Goal: Communication & Community: Answer question/provide support

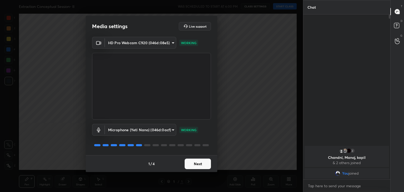
click at [197, 160] on button "Next" at bounding box center [198, 164] width 26 height 11
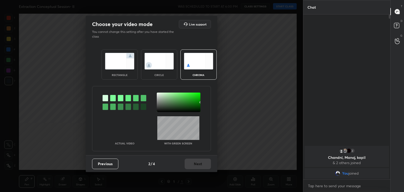
click at [114, 99] on div at bounding box center [113, 98] width 6 height 6
click at [160, 94] on div at bounding box center [179, 102] width 44 height 19
click at [207, 165] on button "Next" at bounding box center [198, 164] width 26 height 11
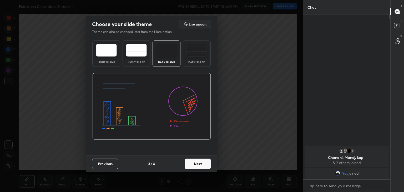
click at [207, 165] on button "Next" at bounding box center [198, 164] width 26 height 11
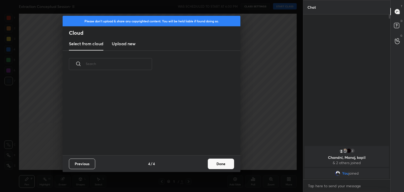
click at [218, 165] on button "Done" at bounding box center [221, 164] width 26 height 11
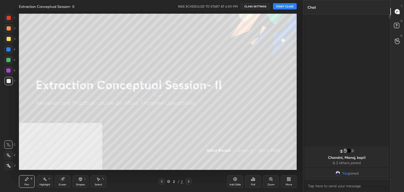
click at [289, 7] on button "START CLASS" at bounding box center [285, 6] width 24 height 6
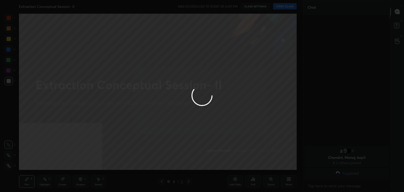
type textarea "x"
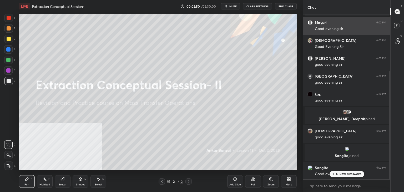
scroll to position [87, 0]
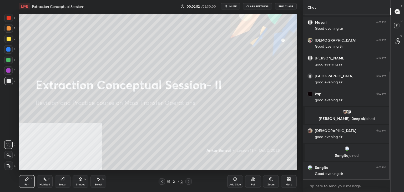
click at [293, 184] on div "More" at bounding box center [289, 181] width 16 height 13
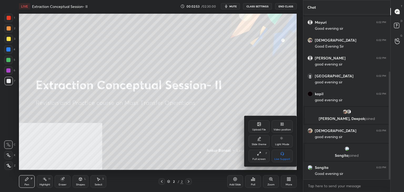
click at [257, 123] on icon at bounding box center [259, 124] width 4 height 4
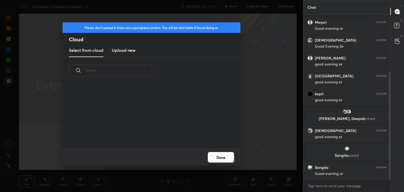
scroll to position [65, 169]
click at [128, 50] on h3 "Upload new" at bounding box center [124, 50] width 24 height 6
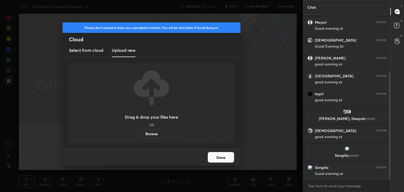
click at [149, 134] on label "Browse" at bounding box center [151, 134] width 23 height 8
click at [140, 134] on input "Browse" at bounding box center [140, 134] width 0 height 8
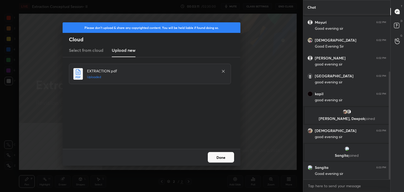
click at [225, 155] on button "Done" at bounding box center [221, 157] width 26 height 11
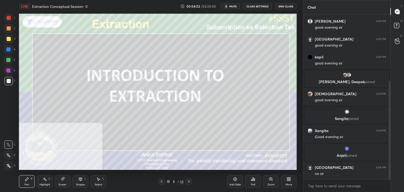
scroll to position [129, 0]
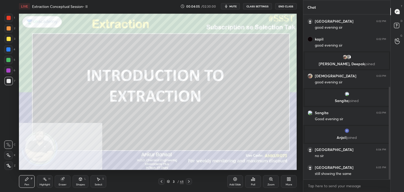
click at [298, 142] on div "Setting up your live class Poll for secs No correct answer Start poll" at bounding box center [158, 92] width 282 height 158
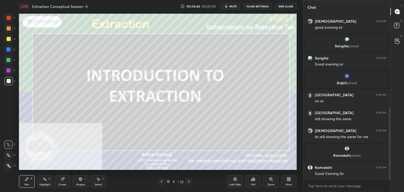
scroll to position [215, 0]
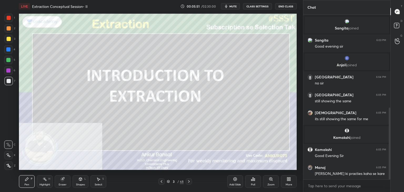
click at [236, 3] on div "LIVE Extraction Conceptual Session- II 00:05:51 / 02:30:00 mute CLASS SETTINGS …" at bounding box center [158, 6] width 278 height 13
click at [237, 7] on span "mute" at bounding box center [232, 6] width 7 height 4
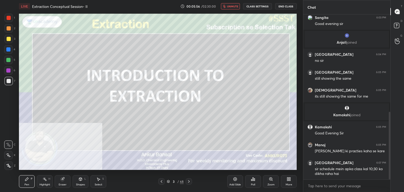
click at [224, 6] on icon "button" at bounding box center [224, 6] width 3 height 3
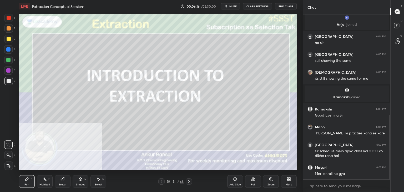
click at [233, 8] on span "mute" at bounding box center [232, 6] width 7 height 4
click at [232, 6] on span "unmute" at bounding box center [232, 6] width 11 height 4
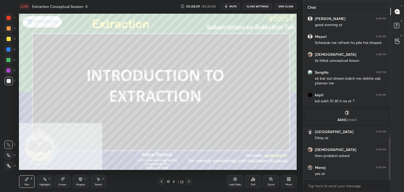
scroll to position [496, 0]
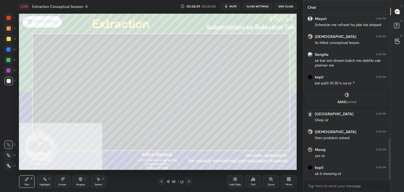
click at [7, 157] on div at bounding box center [8, 155] width 8 height 8
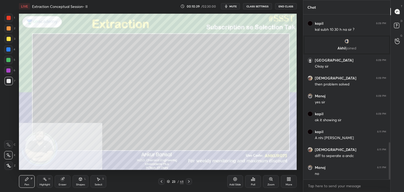
scroll to position [567, 0]
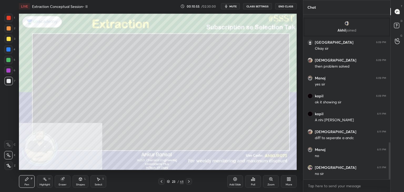
click at [94, 178] on div "Select S" at bounding box center [98, 181] width 16 height 13
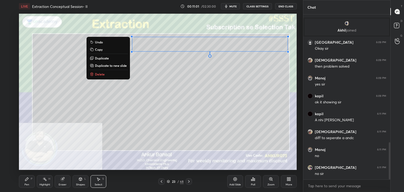
click at [23, 182] on div "Pen P" at bounding box center [27, 181] width 16 height 13
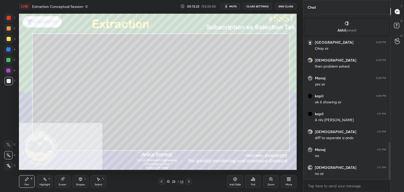
click at [189, 181] on icon at bounding box center [189, 181] width 2 height 3
click at [79, 180] on icon at bounding box center [80, 179] width 4 height 4
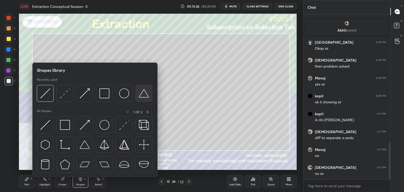
click at [145, 93] on img at bounding box center [144, 93] width 10 height 10
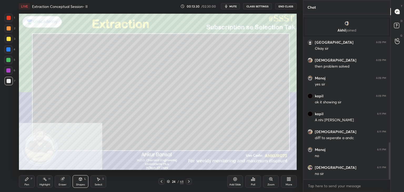
click at [77, 178] on div "Shapes L" at bounding box center [81, 181] width 16 height 13
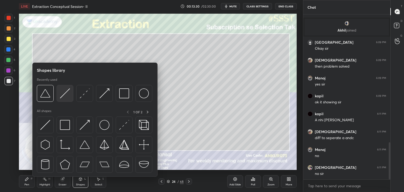
click at [61, 91] on img at bounding box center [65, 93] width 10 height 10
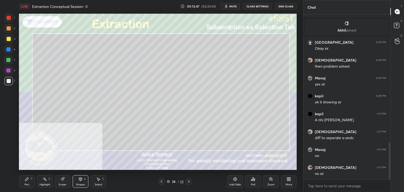
click at [31, 179] on div "P" at bounding box center [32, 179] width 2 height 3
click at [9, 47] on div at bounding box center [8, 49] width 4 height 4
click at [79, 179] on icon at bounding box center [80, 179] width 3 height 3
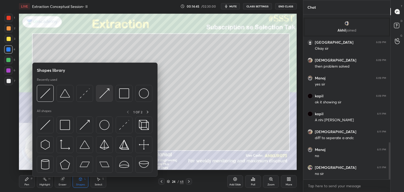
click at [99, 95] on img at bounding box center [104, 93] width 10 height 10
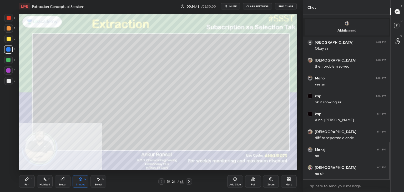
click at [27, 181] on icon at bounding box center [27, 179] width 4 height 4
click at [9, 164] on icon at bounding box center [8, 166] width 5 height 4
click at [78, 181] on icon at bounding box center [80, 179] width 4 height 4
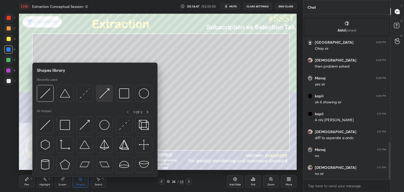
click at [99, 95] on img at bounding box center [104, 93] width 10 height 10
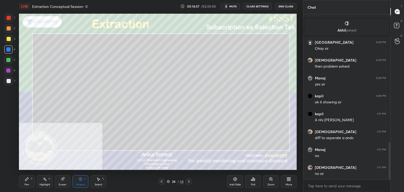
click at [26, 181] on div "Pen P" at bounding box center [27, 181] width 16 height 13
click at [8, 18] on div at bounding box center [9, 18] width 4 height 4
click at [78, 183] on div "Shapes" at bounding box center [80, 184] width 9 height 3
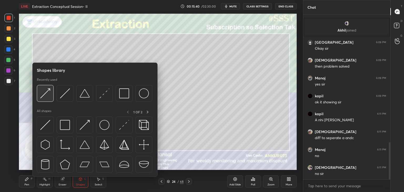
click at [45, 95] on img at bounding box center [45, 93] width 10 height 10
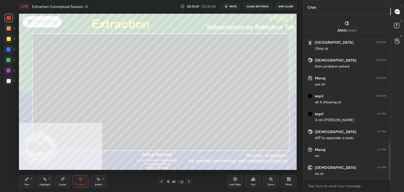
click at [31, 180] on div "Pen P" at bounding box center [27, 181] width 16 height 13
click at [7, 39] on div at bounding box center [9, 39] width 4 height 4
click at [10, 61] on div at bounding box center [8, 60] width 4 height 4
click at [80, 183] on div "Shapes" at bounding box center [80, 184] width 9 height 3
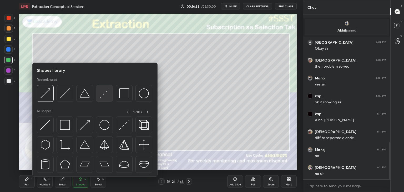
click at [109, 91] on div at bounding box center [104, 93] width 17 height 17
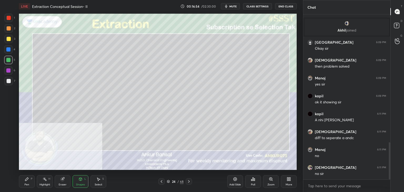
click at [27, 180] on icon at bounding box center [27, 179] width 4 height 4
click at [7, 80] on div at bounding box center [9, 81] width 4 height 4
click at [97, 181] on icon at bounding box center [98, 179] width 4 height 4
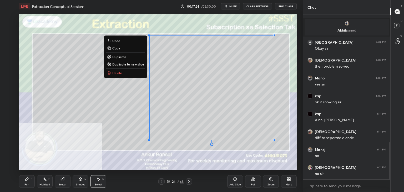
click at [115, 49] on p "Copy" at bounding box center [116, 48] width 8 height 4
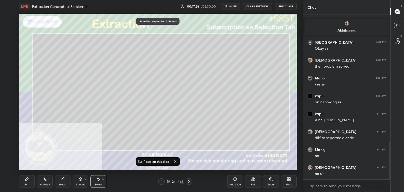
click at [29, 184] on div "Pen" at bounding box center [26, 184] width 5 height 3
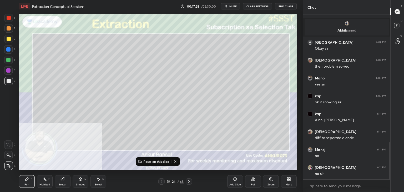
click at [190, 180] on icon at bounding box center [189, 181] width 4 height 4
click at [153, 162] on p "Paste on this slide" at bounding box center [156, 161] width 26 height 4
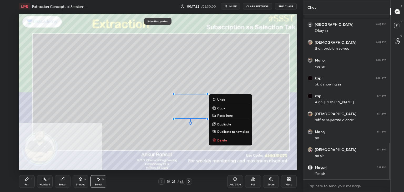
scroll to position [603, 0]
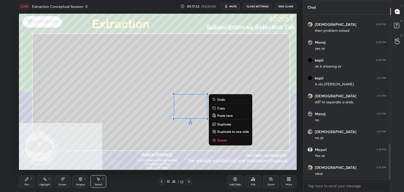
click at [55, 185] on div "Eraser" at bounding box center [63, 181] width 16 height 13
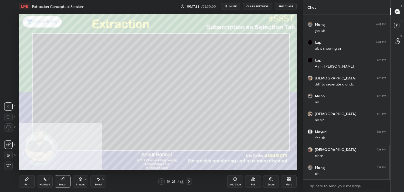
click at [8, 152] on div at bounding box center [8, 155] width 8 height 8
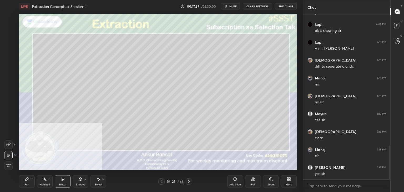
click at [26, 184] on div "Pen" at bounding box center [26, 184] width 5 height 3
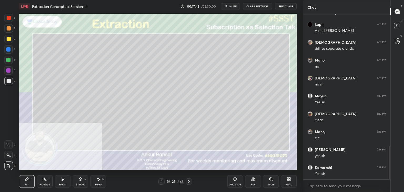
click at [80, 181] on div "Shapes L" at bounding box center [81, 181] width 16 height 13
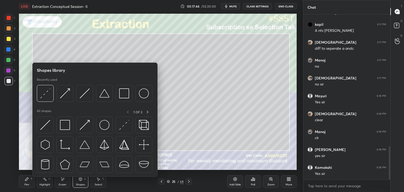
click at [28, 180] on icon at bounding box center [27, 179] width 4 height 4
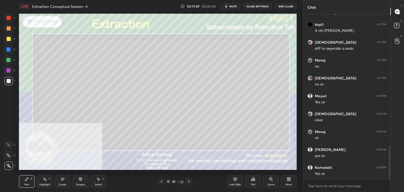
click at [78, 185] on div "Shapes" at bounding box center [80, 184] width 9 height 3
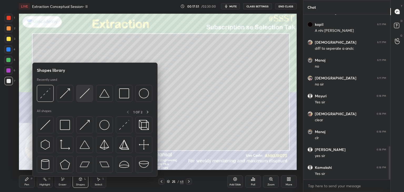
click at [89, 97] on img at bounding box center [85, 93] width 10 height 10
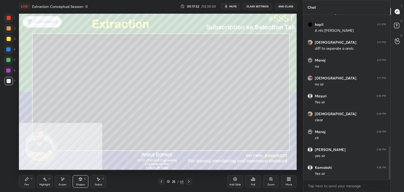
click at [11, 38] on div at bounding box center [9, 39] width 4 height 4
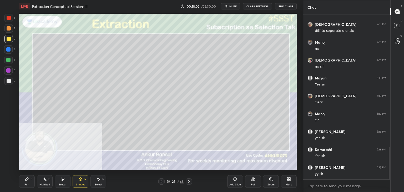
click at [30, 181] on div "Pen P" at bounding box center [27, 181] width 16 height 13
click at [10, 155] on icon at bounding box center [8, 155] width 5 height 4
click at [9, 80] on div at bounding box center [9, 81] width 4 height 4
click at [80, 179] on icon at bounding box center [80, 180] width 0 height 2
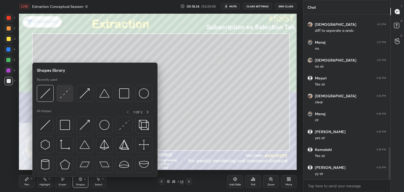
click at [65, 93] on img at bounding box center [65, 93] width 10 height 10
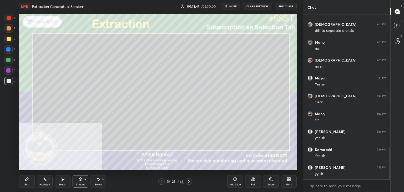
click at [26, 179] on icon at bounding box center [26, 179] width 3 height 3
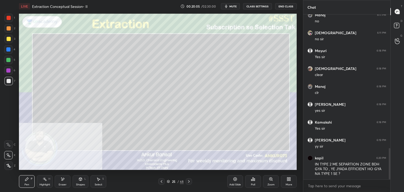
click at [162, 179] on icon at bounding box center [161, 181] width 4 height 4
click at [162, 178] on div at bounding box center [161, 181] width 6 height 6
click at [189, 181] on icon at bounding box center [189, 181] width 4 height 4
click at [189, 180] on icon at bounding box center [189, 181] width 4 height 4
click at [162, 181] on icon at bounding box center [161, 181] width 4 height 4
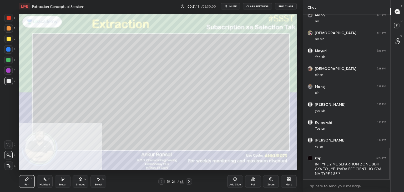
click at [99, 182] on div "Select S" at bounding box center [98, 181] width 16 height 13
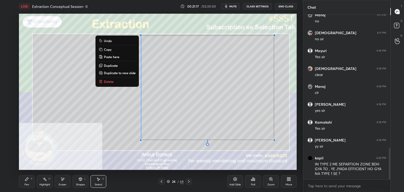
click at [106, 48] on p "Copy" at bounding box center [108, 49] width 8 height 4
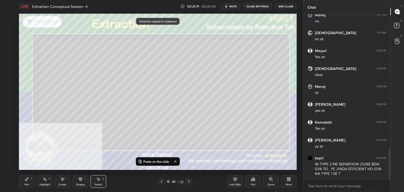
click at [189, 182] on icon at bounding box center [189, 181] width 2 height 3
click at [188, 182] on icon at bounding box center [189, 181] width 4 height 4
click at [154, 162] on p "Paste on this slide" at bounding box center [156, 161] width 26 height 4
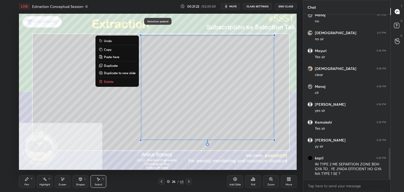
click at [65, 178] on div "Eraser" at bounding box center [63, 181] width 16 height 13
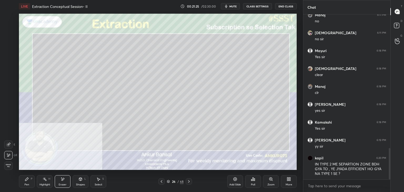
click at [99, 180] on icon at bounding box center [98, 179] width 4 height 4
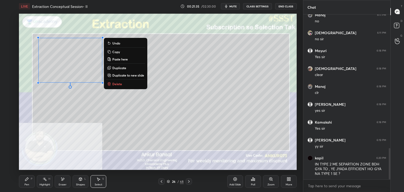
click at [118, 51] on p "Copy" at bounding box center [116, 52] width 8 height 4
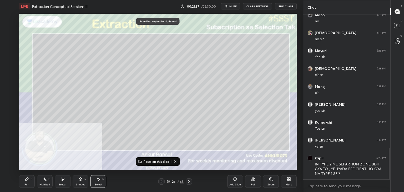
click at [153, 160] on p "Paste on this slide" at bounding box center [156, 161] width 26 height 4
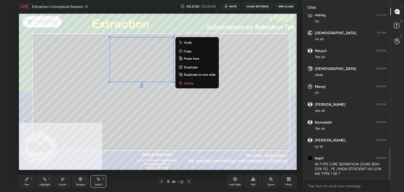
click at [187, 51] on p "Copy" at bounding box center [188, 51] width 8 height 4
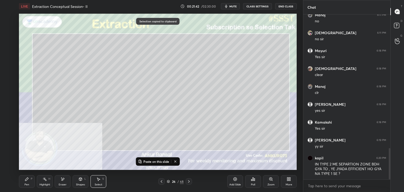
click at [148, 161] on p "Paste on this slide" at bounding box center [156, 161] width 26 height 4
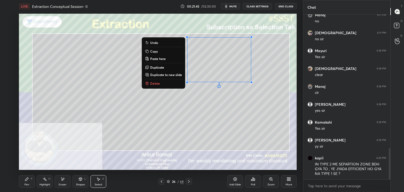
click at [153, 53] on p "Copy" at bounding box center [154, 51] width 8 height 4
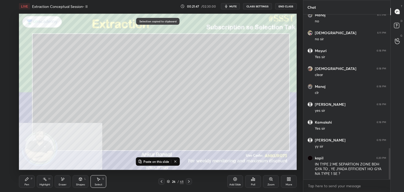
click at [152, 160] on p "Paste on this slide" at bounding box center [156, 161] width 26 height 4
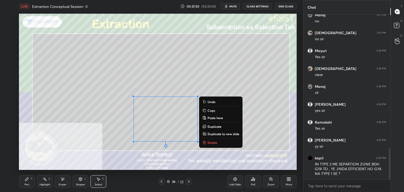
click at [28, 182] on div "Pen P" at bounding box center [27, 181] width 16 height 13
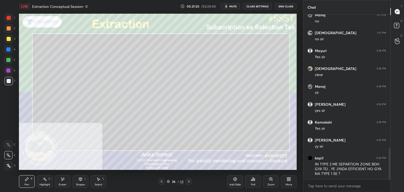
click at [62, 180] on icon at bounding box center [63, 179] width 3 height 3
click at [28, 180] on icon at bounding box center [27, 179] width 4 height 4
click at [63, 179] on icon at bounding box center [63, 179] width 3 height 3
click at [78, 181] on div "Shapes L" at bounding box center [81, 181] width 16 height 13
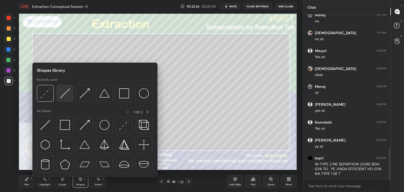
click at [64, 94] on img at bounding box center [65, 93] width 10 height 10
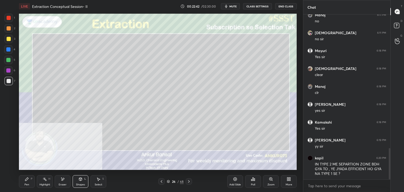
click at [24, 182] on div "Pen P" at bounding box center [27, 181] width 16 height 13
click at [11, 47] on div at bounding box center [8, 49] width 8 height 8
click at [78, 180] on div "Shapes L" at bounding box center [81, 181] width 16 height 13
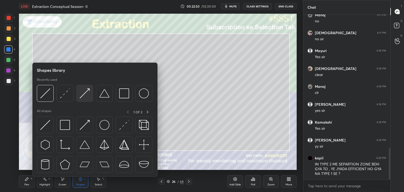
click at [83, 90] on img at bounding box center [85, 93] width 10 height 10
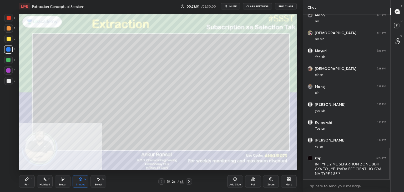
click at [10, 16] on div at bounding box center [9, 18] width 4 height 4
click at [80, 181] on div "Shapes L" at bounding box center [81, 181] width 16 height 13
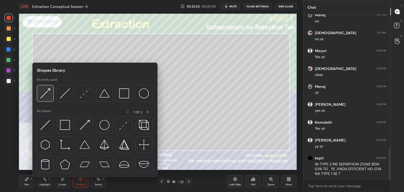
click at [50, 93] on div at bounding box center [45, 93] width 17 height 17
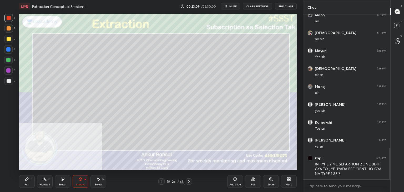
click at [25, 184] on div "Pen" at bounding box center [26, 184] width 5 height 3
click at [7, 39] on div at bounding box center [9, 39] width 4 height 4
click at [64, 182] on div "Eraser" at bounding box center [63, 181] width 16 height 13
click at [75, 181] on div "Shapes L" at bounding box center [81, 181] width 16 height 13
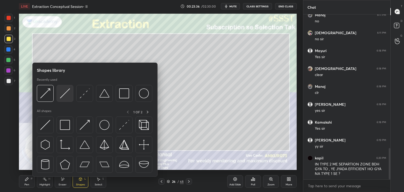
click at [64, 92] on img at bounding box center [65, 93] width 10 height 10
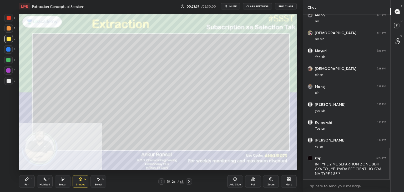
click at [8, 80] on div at bounding box center [9, 81] width 4 height 4
click at [22, 180] on div "Pen P" at bounding box center [27, 181] width 16 height 13
click at [9, 49] on div at bounding box center [8, 49] width 4 height 4
click at [8, 17] on div at bounding box center [9, 18] width 4 height 4
click at [80, 181] on icon at bounding box center [80, 179] width 4 height 4
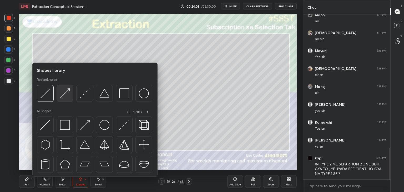
click at [63, 97] on img at bounding box center [65, 93] width 10 height 10
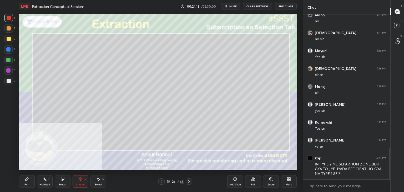
click at [31, 183] on div "Pen P" at bounding box center [27, 181] width 16 height 13
click at [11, 42] on div at bounding box center [8, 39] width 8 height 8
click at [9, 80] on div at bounding box center [9, 81] width 4 height 4
click at [61, 184] on div "Eraser" at bounding box center [63, 184] width 8 height 3
click at [31, 184] on div "Pen P" at bounding box center [27, 181] width 16 height 13
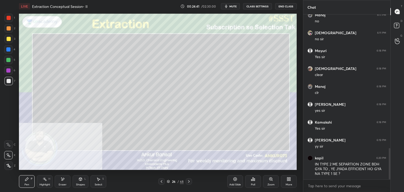
click at [78, 184] on div "Shapes" at bounding box center [80, 184] width 9 height 3
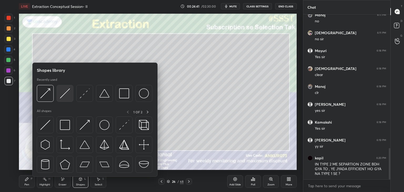
click at [63, 92] on img at bounding box center [65, 93] width 10 height 10
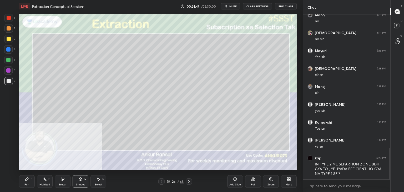
click at [34, 179] on div "Pen P" at bounding box center [27, 181] width 16 height 13
click at [10, 37] on div at bounding box center [8, 39] width 8 height 8
click at [26, 181] on icon at bounding box center [27, 179] width 4 height 4
click at [10, 80] on div at bounding box center [9, 81] width 4 height 4
click at [77, 183] on div "Shapes" at bounding box center [80, 184] width 9 height 3
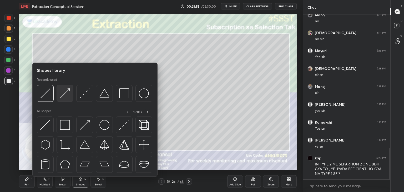
click at [63, 96] on img at bounding box center [65, 93] width 10 height 10
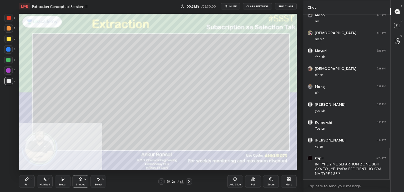
click at [79, 179] on icon at bounding box center [80, 179] width 4 height 4
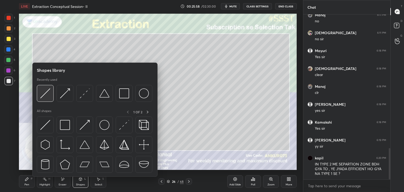
click at [43, 92] on img at bounding box center [45, 93] width 10 height 10
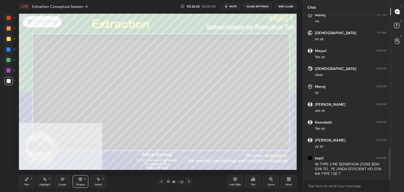
click at [27, 180] on icon at bounding box center [27, 179] width 4 height 4
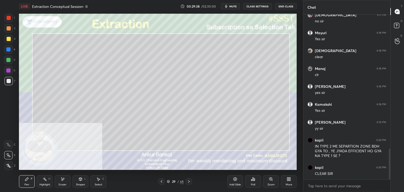
click at [79, 184] on div "Shapes" at bounding box center [80, 184] width 9 height 3
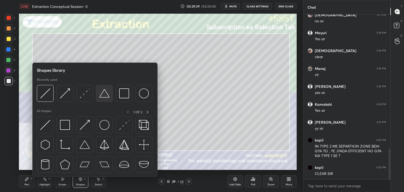
click at [102, 93] on img at bounding box center [104, 93] width 10 height 10
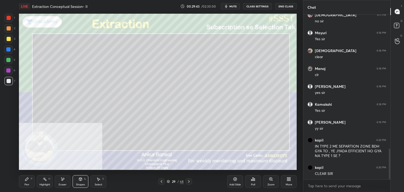
click at [77, 180] on div "Shapes L" at bounding box center [81, 181] width 16 height 13
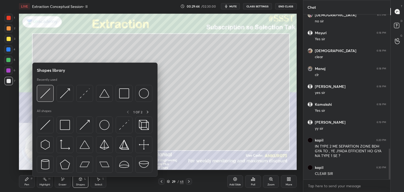
click at [48, 91] on img at bounding box center [45, 93] width 10 height 10
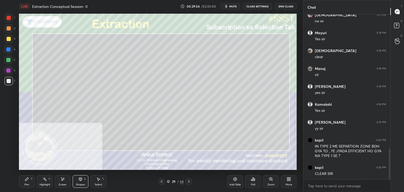
click at [30, 179] on div "Pen P" at bounding box center [27, 181] width 16 height 13
click at [78, 180] on div "Shapes L" at bounding box center [81, 181] width 16 height 13
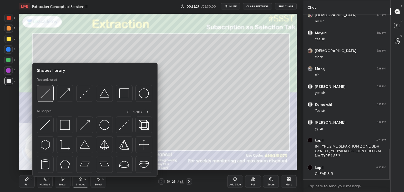
click at [44, 95] on img at bounding box center [45, 93] width 10 height 10
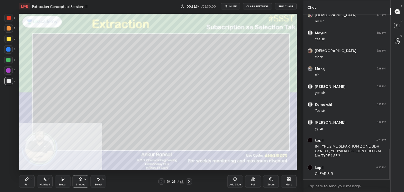
click at [29, 178] on div "Pen P" at bounding box center [27, 181] width 16 height 13
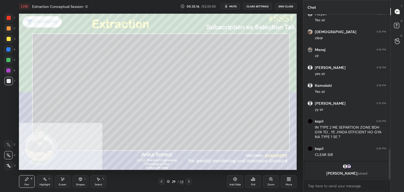
click at [7, 39] on div at bounding box center [9, 39] width 4 height 4
click at [80, 180] on icon at bounding box center [80, 179] width 3 height 3
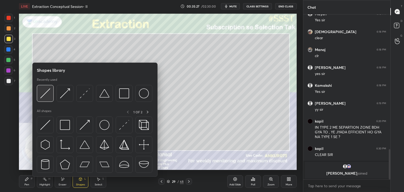
click at [48, 92] on img at bounding box center [45, 93] width 10 height 10
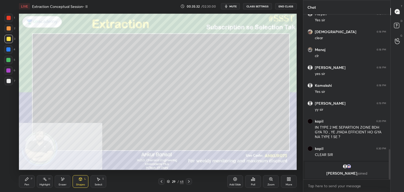
click at [27, 180] on icon at bounding box center [27, 179] width 4 height 4
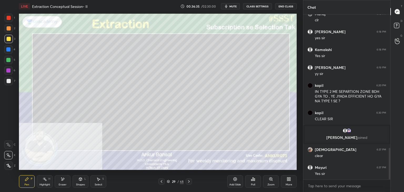
scroll to position [714, 0]
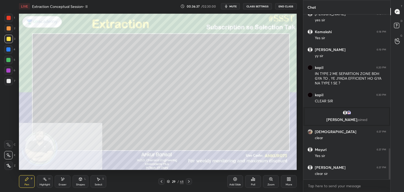
click at [9, 79] on div at bounding box center [8, 81] width 8 height 8
click at [189, 181] on icon at bounding box center [189, 181] width 4 height 4
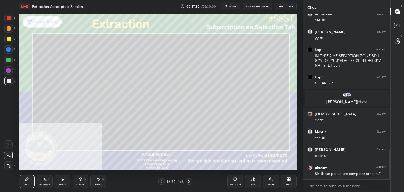
click at [79, 182] on div "Shapes L" at bounding box center [81, 181] width 16 height 13
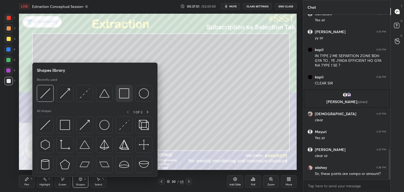
click at [125, 94] on img at bounding box center [124, 93] width 10 height 10
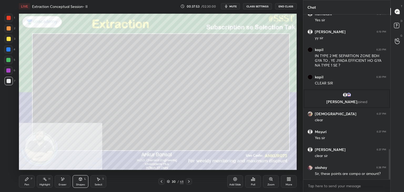
click at [26, 184] on div "Pen" at bounding box center [26, 184] width 5 height 3
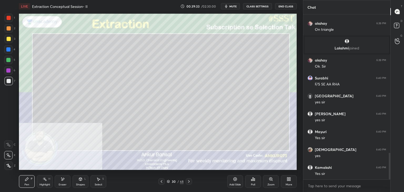
scroll to position [873, 0]
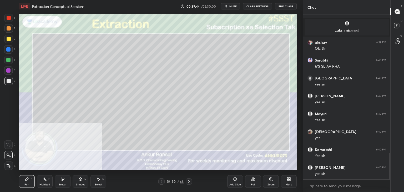
click at [162, 181] on icon at bounding box center [162, 181] width 2 height 3
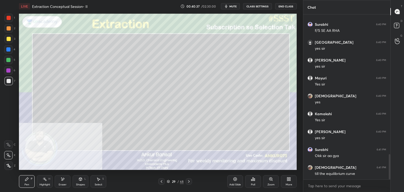
scroll to position [927, 0]
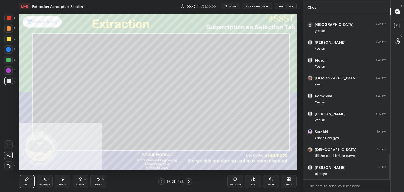
click at [7, 20] on div at bounding box center [8, 18] width 8 height 8
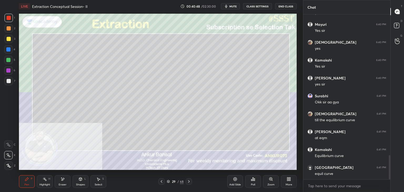
scroll to position [981, 0]
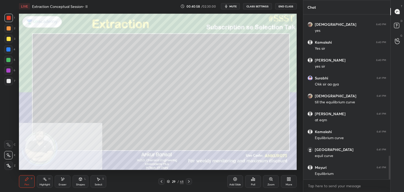
click at [78, 180] on div "Shapes L" at bounding box center [81, 181] width 16 height 13
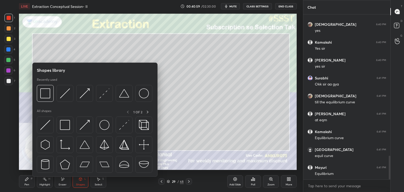
click at [27, 179] on icon at bounding box center [26, 179] width 3 height 3
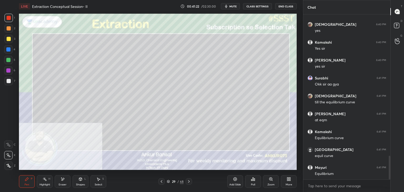
click at [9, 84] on div at bounding box center [8, 81] width 8 height 8
click at [189, 182] on icon at bounding box center [189, 181] width 4 height 4
click at [59, 180] on div "Eraser" at bounding box center [63, 181] width 16 height 13
click at [33, 177] on div "Pen P" at bounding box center [27, 181] width 16 height 13
click at [84, 180] on div "Shapes L" at bounding box center [81, 181] width 16 height 13
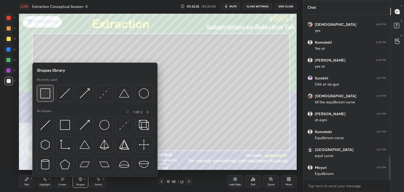
click at [45, 94] on img at bounding box center [45, 93] width 10 height 10
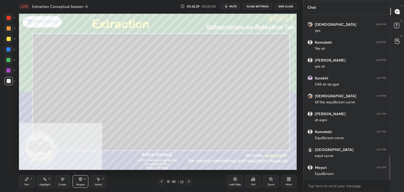
click at [26, 183] on div "Pen P" at bounding box center [27, 181] width 16 height 13
click at [163, 182] on icon at bounding box center [161, 181] width 4 height 4
click at [189, 180] on icon at bounding box center [189, 181] width 4 height 4
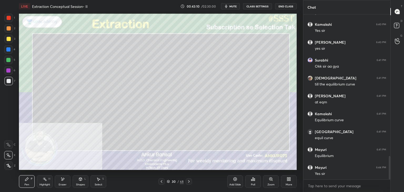
click at [161, 181] on icon at bounding box center [161, 181] width 4 height 4
click at [188, 182] on icon at bounding box center [189, 181] width 4 height 4
click at [189, 182] on icon at bounding box center [189, 181] width 4 height 4
click at [82, 180] on icon at bounding box center [80, 179] width 3 height 3
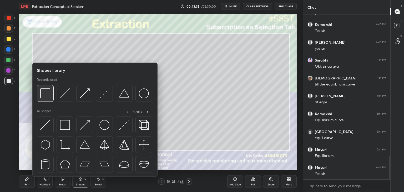
click at [46, 89] on img at bounding box center [45, 93] width 10 height 10
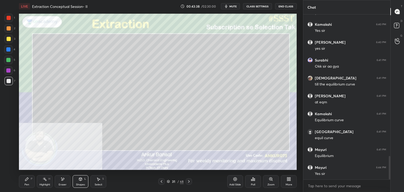
click at [26, 184] on div "Pen" at bounding box center [26, 184] width 5 height 3
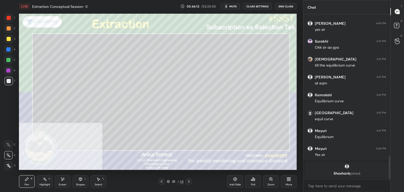
click at [162, 182] on icon at bounding box center [161, 181] width 4 height 4
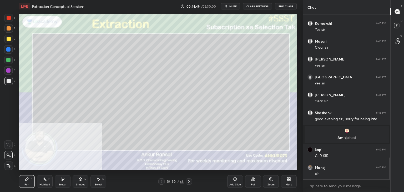
scroll to position [1095, 0]
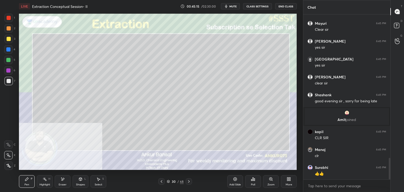
click at [298, 156] on div "Setting up your live class Poll for secs No correct answer Start poll" at bounding box center [158, 92] width 282 height 158
click at [189, 181] on icon at bounding box center [189, 181] width 4 height 4
click at [288, 183] on div "More" at bounding box center [289, 181] width 16 height 13
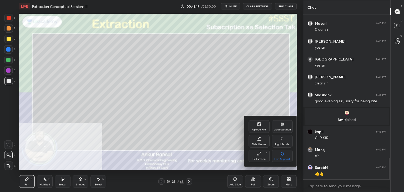
click at [256, 124] on div "Upload File" at bounding box center [259, 126] width 21 height 13
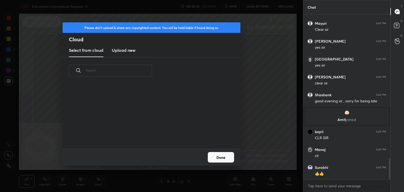
scroll to position [65, 169]
click at [123, 49] on h3 "Upload new" at bounding box center [124, 50] width 24 height 6
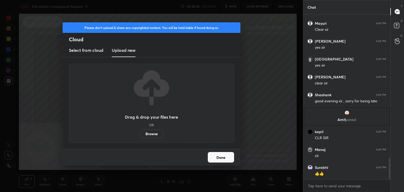
click at [148, 133] on label "Browse" at bounding box center [151, 134] width 23 height 8
click at [140, 133] on input "Browse" at bounding box center [140, 134] width 0 height 8
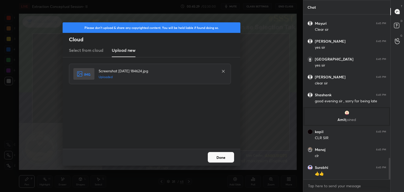
click at [218, 157] on button "Done" at bounding box center [221, 157] width 26 height 11
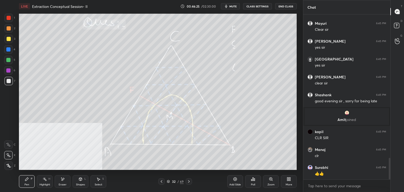
click at [255, 181] on icon at bounding box center [253, 179] width 4 height 4
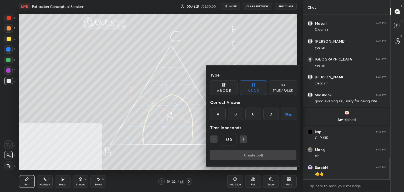
click at [227, 139] on input "630" at bounding box center [228, 139] width 15 height 13
type input "130"
click at [288, 115] on button "Skip" at bounding box center [289, 114] width 16 height 13
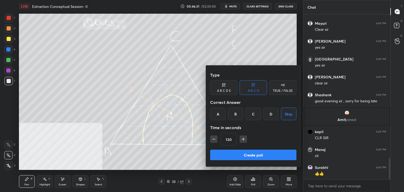
click at [253, 155] on button "Create poll" at bounding box center [253, 155] width 86 height 11
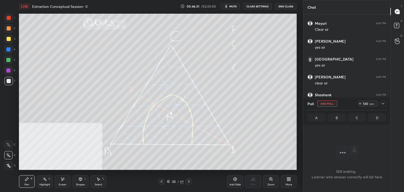
scroll to position [93, 85]
click at [382, 103] on icon at bounding box center [383, 104] width 4 height 4
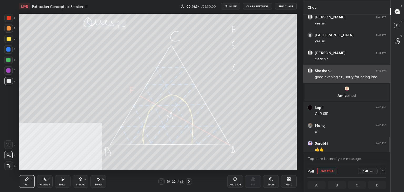
scroll to position [1122, 0]
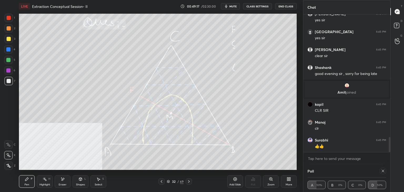
click at [383, 171] on icon at bounding box center [383, 171] width 3 height 3
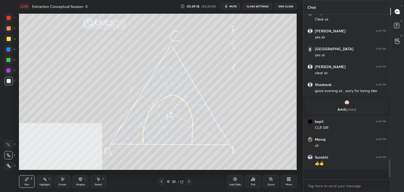
scroll to position [2, 2]
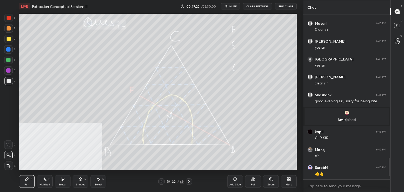
click at [189, 182] on icon at bounding box center [189, 181] width 4 height 4
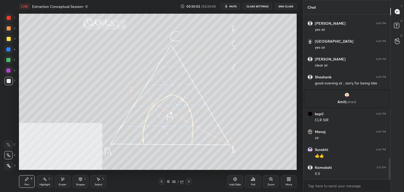
click at [189, 183] on icon at bounding box center [189, 181] width 4 height 4
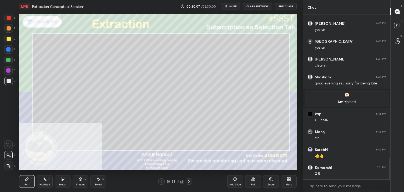
click at [161, 182] on icon at bounding box center [162, 181] width 2 height 3
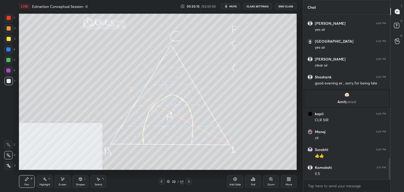
scroll to position [1118, 0]
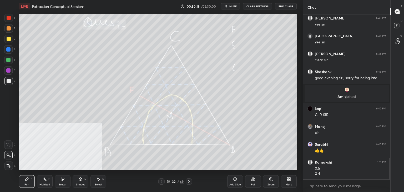
click at [188, 182] on icon at bounding box center [189, 181] width 4 height 4
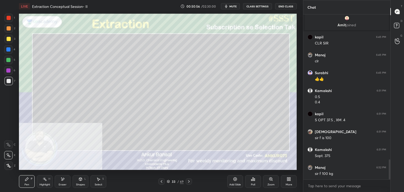
scroll to position [1207, 0]
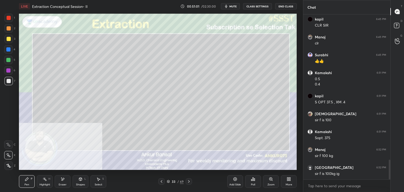
click at [62, 180] on icon at bounding box center [63, 179] width 3 height 3
click at [30, 180] on div "Pen P" at bounding box center [27, 181] width 16 height 13
click at [63, 179] on icon at bounding box center [63, 179] width 3 height 3
click at [25, 185] on div "Pen" at bounding box center [26, 184] width 5 height 3
click at [63, 181] on icon at bounding box center [63, 179] width 4 height 4
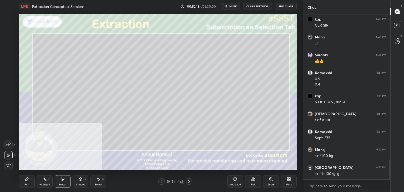
click at [26, 183] on div "Pen P" at bounding box center [27, 181] width 16 height 13
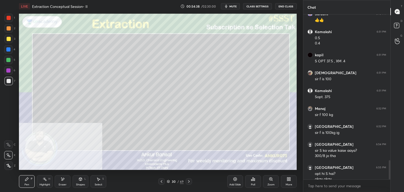
scroll to position [1254, 0]
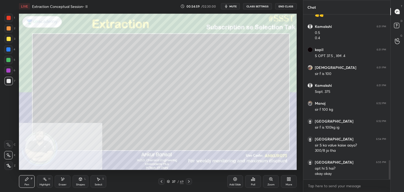
click at [79, 183] on div "Shapes L" at bounding box center [81, 181] width 16 height 13
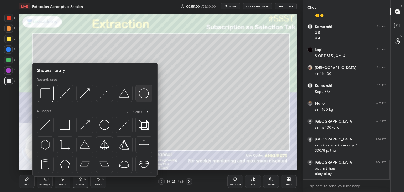
click at [142, 93] on img at bounding box center [144, 93] width 10 height 10
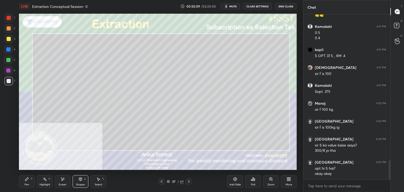
click at [25, 178] on icon at bounding box center [27, 179] width 4 height 4
click at [28, 178] on icon at bounding box center [27, 179] width 4 height 4
click at [84, 181] on div "Shapes L" at bounding box center [81, 181] width 16 height 13
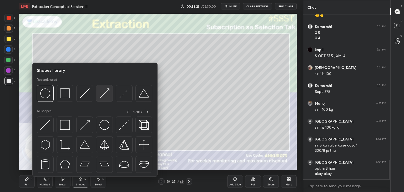
click at [101, 94] on img at bounding box center [104, 93] width 10 height 10
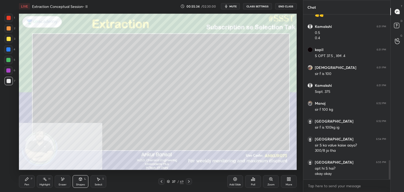
click at [28, 184] on div "Pen" at bounding box center [26, 184] width 5 height 3
click at [189, 181] on icon at bounding box center [189, 181] width 2 height 3
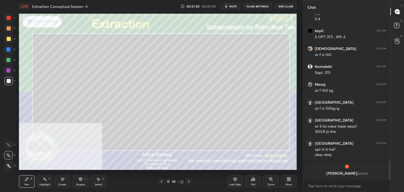
click at [188, 182] on icon at bounding box center [189, 181] width 4 height 4
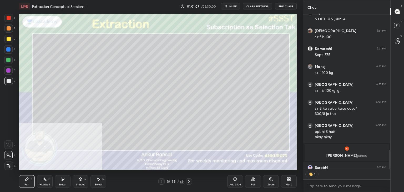
scroll to position [2, 2]
type textarea "x"
click at [162, 181] on icon at bounding box center [162, 181] width 2 height 3
click at [188, 181] on icon at bounding box center [189, 181] width 4 height 4
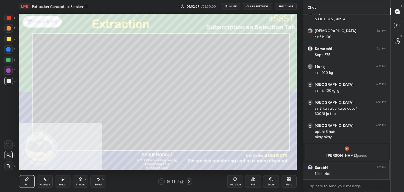
click at [189, 181] on icon at bounding box center [189, 181] width 4 height 4
click at [79, 178] on icon at bounding box center [80, 178] width 3 height 1
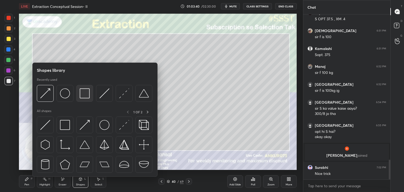
click at [87, 95] on img at bounding box center [85, 93] width 10 height 10
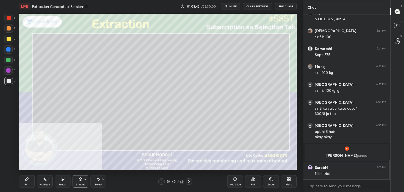
click at [27, 179] on icon at bounding box center [26, 179] width 3 height 3
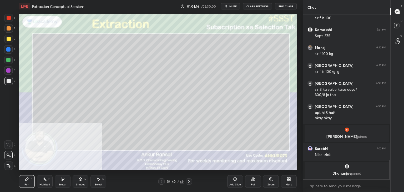
click at [188, 183] on icon at bounding box center [189, 181] width 4 height 4
click at [162, 181] on icon at bounding box center [161, 181] width 4 height 4
click at [189, 182] on icon at bounding box center [189, 181] width 4 height 4
click at [162, 181] on icon at bounding box center [162, 181] width 2 height 3
click at [189, 182] on icon at bounding box center [189, 181] width 4 height 4
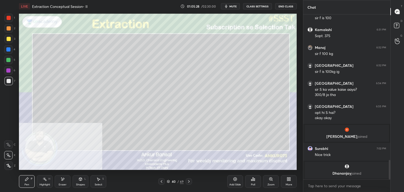
click at [187, 181] on icon at bounding box center [189, 181] width 4 height 4
click at [162, 181] on icon at bounding box center [162, 181] width 2 height 3
click at [189, 181] on icon at bounding box center [189, 181] width 4 height 4
click at [80, 181] on icon at bounding box center [80, 179] width 3 height 3
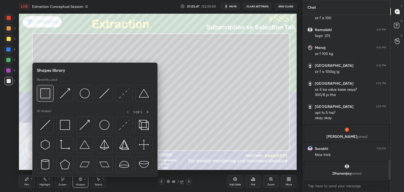
click at [45, 93] on img at bounding box center [45, 93] width 10 height 10
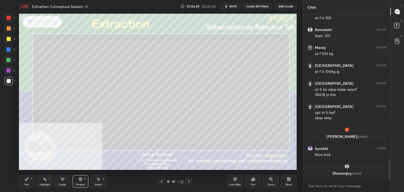
click at [25, 181] on div "Pen P" at bounding box center [27, 181] width 16 height 13
click at [230, 7] on span "mute" at bounding box center [232, 6] width 7 height 4
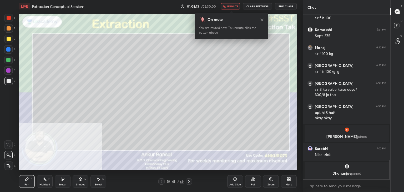
click at [228, 7] on button "unmute" at bounding box center [230, 6] width 19 height 6
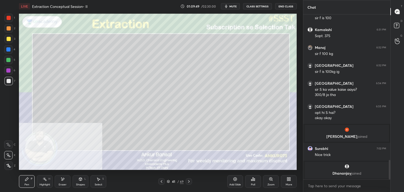
click at [189, 179] on icon at bounding box center [189, 181] width 4 height 4
click at [162, 180] on icon at bounding box center [161, 181] width 4 height 4
click at [189, 180] on icon at bounding box center [189, 181] width 4 height 4
click at [79, 179] on icon at bounding box center [80, 179] width 4 height 4
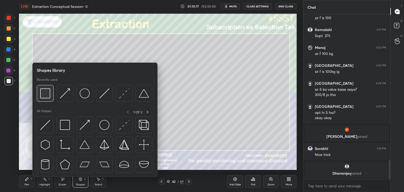
click at [47, 92] on img at bounding box center [45, 93] width 10 height 10
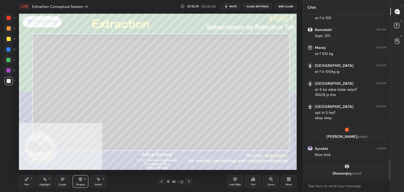
click at [45, 190] on div "Pen P Highlight H Eraser Shapes L Select S 42 / 69 Add Slide Poll Zoom More" at bounding box center [158, 181] width 278 height 21
click at [31, 180] on div "P" at bounding box center [32, 179] width 2 height 3
click at [79, 183] on div "Shapes L" at bounding box center [81, 181] width 16 height 13
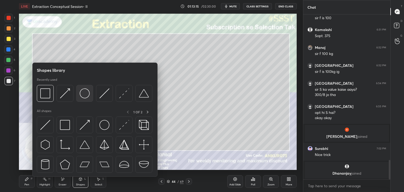
click at [83, 93] on img at bounding box center [85, 93] width 10 height 10
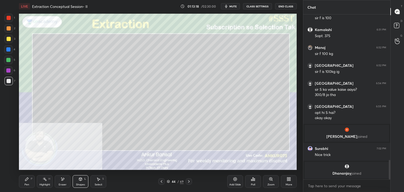
click at [25, 182] on div "Pen P" at bounding box center [27, 181] width 16 height 13
click at [78, 183] on div "Shapes L" at bounding box center [81, 181] width 16 height 13
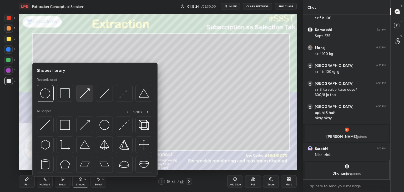
click at [85, 91] on img at bounding box center [85, 93] width 10 height 10
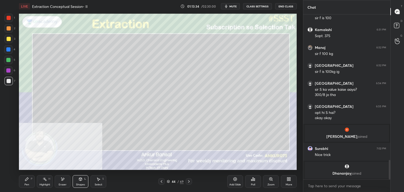
click at [22, 177] on div "Pen P" at bounding box center [27, 181] width 16 height 13
click at [62, 179] on icon at bounding box center [63, 179] width 4 height 4
click at [27, 185] on div "Pen" at bounding box center [26, 184] width 5 height 3
click at [80, 180] on icon at bounding box center [80, 179] width 3 height 3
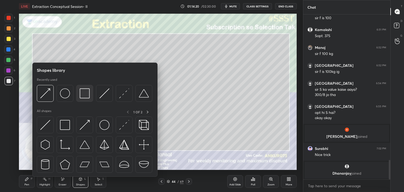
click at [78, 92] on div at bounding box center [84, 93] width 17 height 17
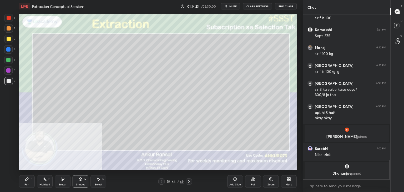
click at [27, 180] on icon at bounding box center [27, 179] width 4 height 4
click at [81, 179] on icon at bounding box center [80, 178] width 3 height 1
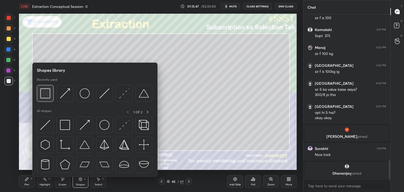
click at [47, 93] on img at bounding box center [45, 93] width 10 height 10
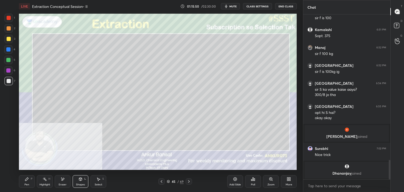
click at [26, 179] on icon at bounding box center [26, 179] width 3 height 3
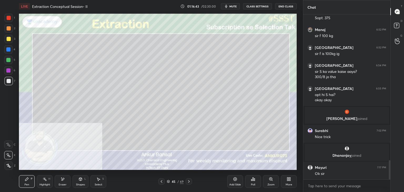
click at [301, 156] on div "1 2 3 4 5 6 7 C X Z E E Erase all H H LIVE Extraction Conceptual Session- II 01…" at bounding box center [151, 96] width 303 height 192
click at [291, 182] on div "More" at bounding box center [289, 181] width 16 height 13
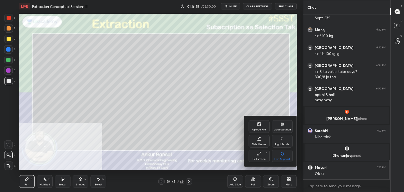
click at [257, 127] on div "Upload File" at bounding box center [259, 126] width 21 height 13
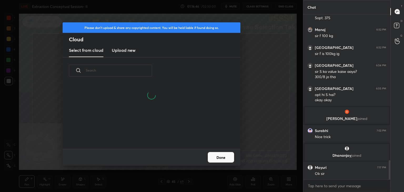
click at [124, 49] on h3 "Upload new" at bounding box center [124, 50] width 24 height 6
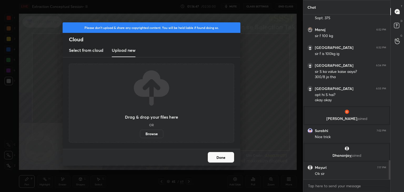
click at [150, 134] on label "Browse" at bounding box center [151, 134] width 23 height 8
click at [140, 134] on input "Browse" at bounding box center [140, 134] width 0 height 8
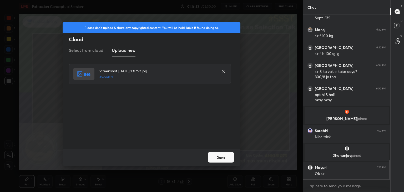
click at [215, 159] on button "Done" at bounding box center [221, 157] width 26 height 11
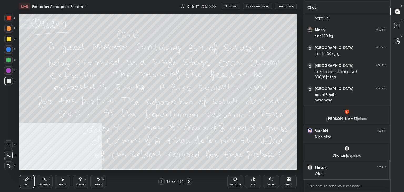
click at [252, 182] on div "Poll" at bounding box center [253, 181] width 16 height 13
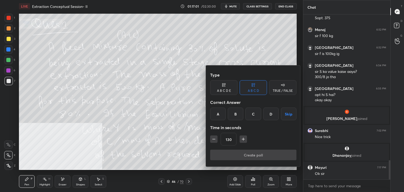
click at [229, 139] on input "130" at bounding box center [228, 139] width 15 height 13
type input "60"
click at [289, 115] on button "Skip" at bounding box center [289, 114] width 16 height 13
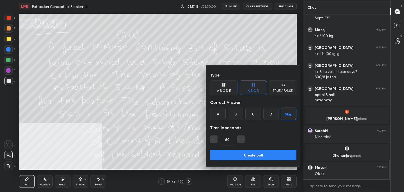
click at [258, 153] on button "Create poll" at bounding box center [253, 155] width 86 height 11
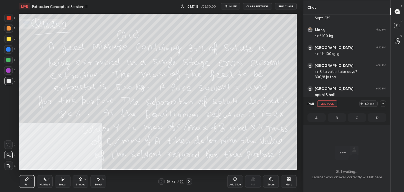
scroll to position [93, 85]
click at [383, 103] on icon at bounding box center [383, 104] width 4 height 4
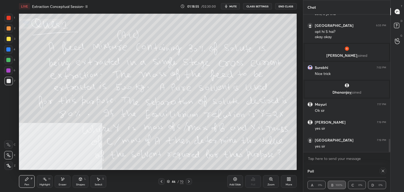
scroll to position [1336, 0]
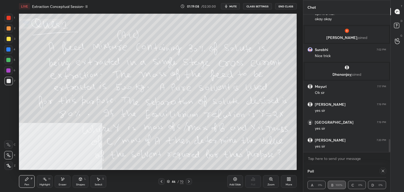
click at [384, 171] on icon at bounding box center [383, 171] width 4 height 4
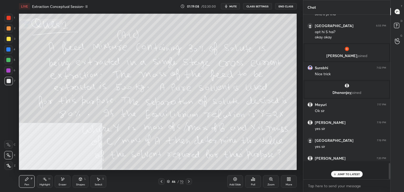
scroll to position [163, 85]
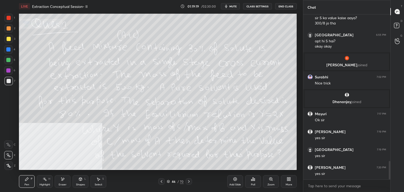
click at [189, 181] on icon at bounding box center [189, 181] width 4 height 4
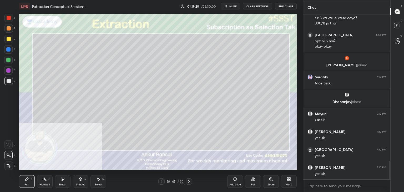
click at [80, 181] on icon at bounding box center [80, 179] width 4 height 4
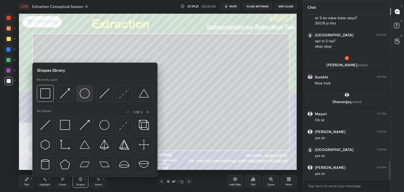
click at [83, 92] on img at bounding box center [85, 93] width 10 height 10
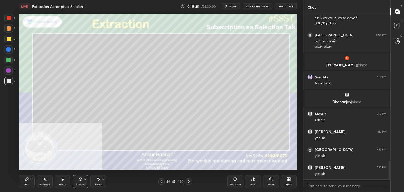
click at [84, 184] on div "Shapes" at bounding box center [80, 184] width 9 height 3
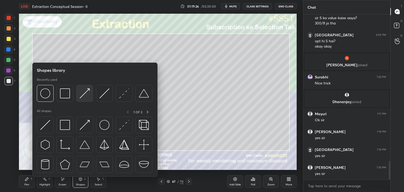
click at [89, 92] on img at bounding box center [85, 93] width 10 height 10
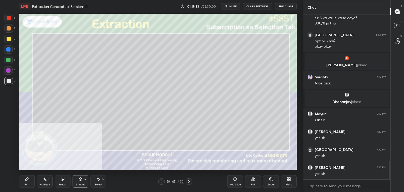
click at [27, 181] on div "Pen P" at bounding box center [27, 181] width 16 height 13
click at [162, 181] on icon at bounding box center [161, 181] width 4 height 4
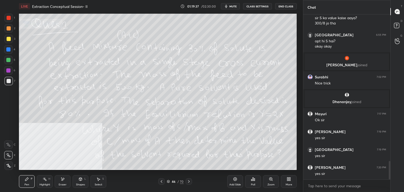
click at [189, 181] on icon at bounding box center [189, 181] width 2 height 3
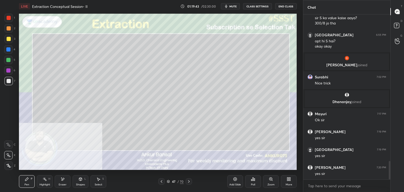
click at [164, 180] on div at bounding box center [161, 181] width 6 height 6
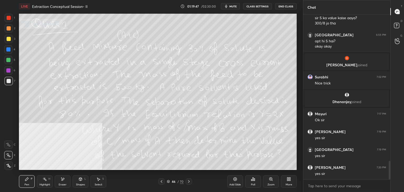
click at [191, 180] on icon at bounding box center [189, 181] width 4 height 4
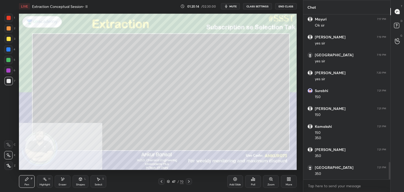
scroll to position [1422, 0]
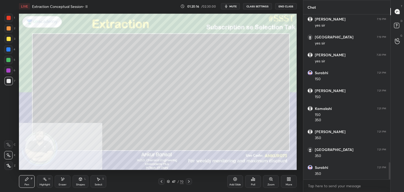
click at [290, 180] on icon at bounding box center [289, 179] width 4 height 4
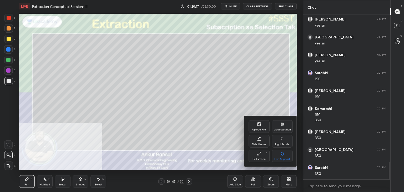
click at [285, 127] on div "Video position" at bounding box center [282, 126] width 21 height 13
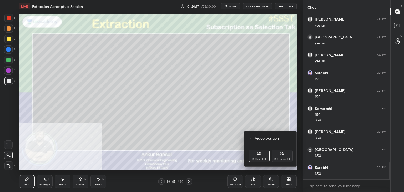
scroll to position [1439, 0]
click at [282, 153] on icon at bounding box center [281, 152] width 1 height 1
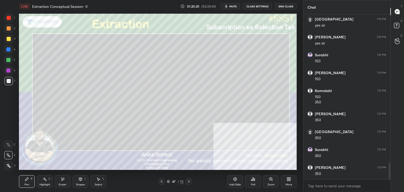
scroll to position [1457, 0]
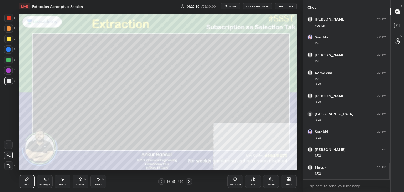
click at [161, 181] on icon at bounding box center [161, 181] width 4 height 4
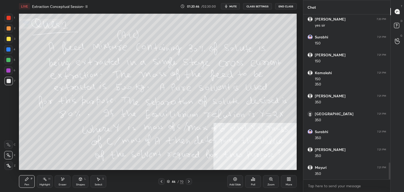
click at [188, 182] on icon at bounding box center [189, 181] width 4 height 4
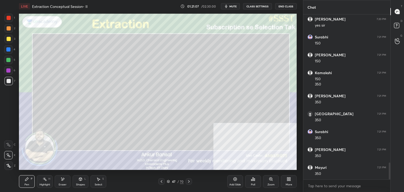
click at [161, 181] on icon at bounding box center [161, 181] width 4 height 4
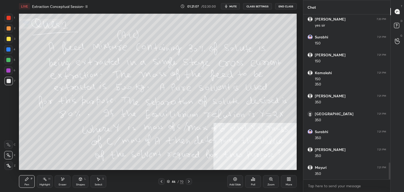
scroll to position [1475, 0]
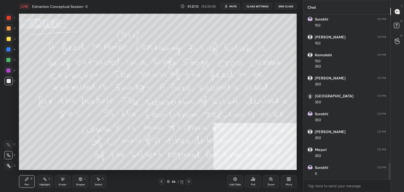
click at [189, 181] on icon at bounding box center [189, 181] width 4 height 4
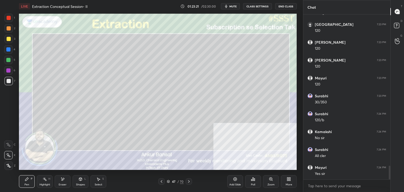
scroll to position [1833, 0]
click at [96, 181] on div "Select S" at bounding box center [98, 181] width 16 height 13
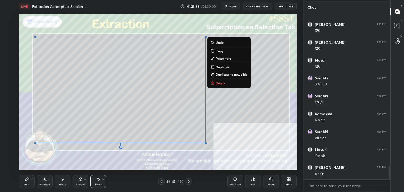
click at [32, 179] on div "P" at bounding box center [32, 179] width 2 height 3
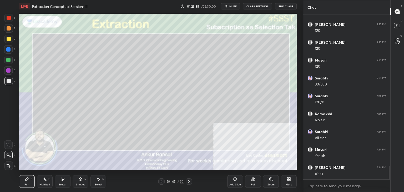
click at [79, 182] on div "Shapes L" at bounding box center [81, 181] width 16 height 13
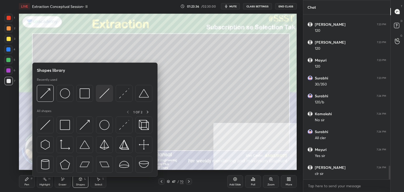
click at [106, 93] on img at bounding box center [104, 93] width 10 height 10
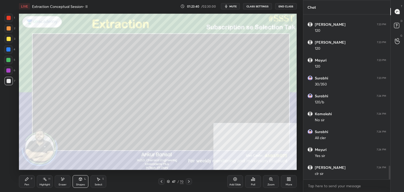
click at [28, 182] on div "Pen P" at bounding box center [27, 181] width 16 height 13
click at [289, 180] on icon at bounding box center [289, 179] width 1 height 1
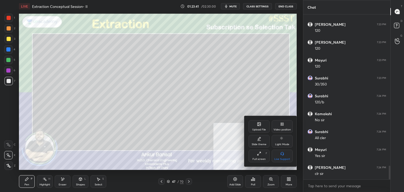
click at [285, 129] on div "Video position" at bounding box center [282, 129] width 17 height 3
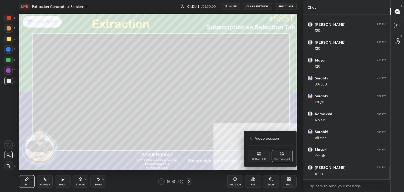
click at [260, 155] on icon at bounding box center [259, 154] width 1 height 1
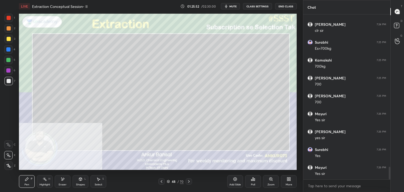
scroll to position [1994, 0]
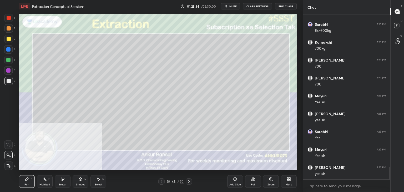
click at [80, 181] on div "Shapes L" at bounding box center [81, 181] width 16 height 13
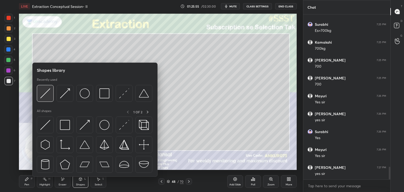
click at [46, 98] on div at bounding box center [45, 93] width 17 height 17
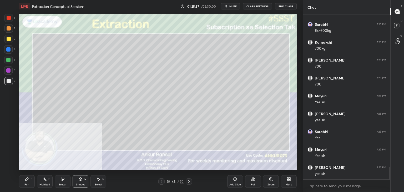
click at [28, 180] on icon at bounding box center [27, 179] width 4 height 4
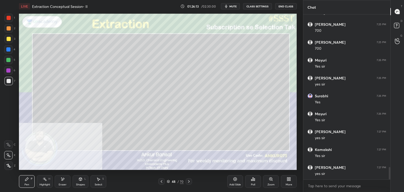
scroll to position [2048, 0]
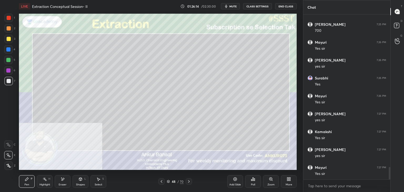
click at [80, 180] on icon at bounding box center [80, 180] width 0 height 2
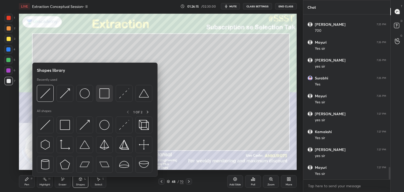
click at [100, 94] on img at bounding box center [104, 93] width 10 height 10
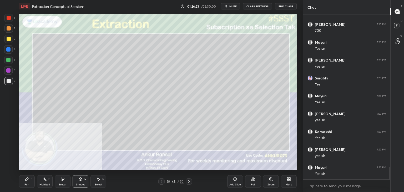
click at [75, 178] on div "Shapes L" at bounding box center [81, 181] width 16 height 13
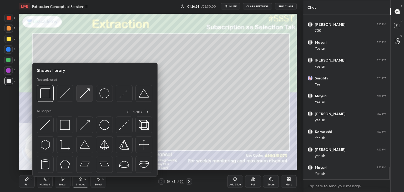
click at [81, 94] on img at bounding box center [85, 93] width 10 height 10
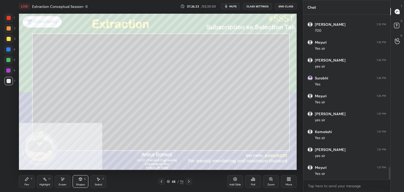
click at [23, 184] on div "Pen P" at bounding box center [27, 181] width 16 height 13
click at [24, 182] on div "Pen P" at bounding box center [27, 181] width 16 height 13
click at [80, 183] on div "Shapes L" at bounding box center [81, 181] width 16 height 13
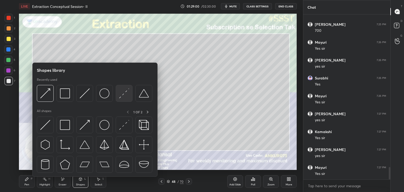
click at [125, 93] on img at bounding box center [124, 93] width 10 height 10
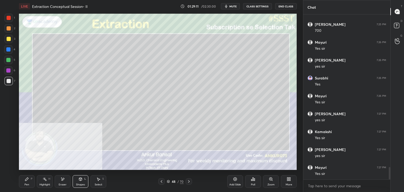
click at [28, 179] on icon at bounding box center [26, 179] width 3 height 3
click at [79, 181] on icon at bounding box center [80, 179] width 4 height 4
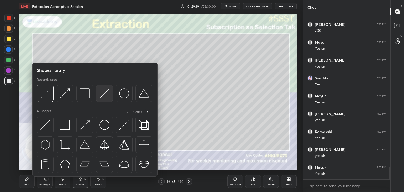
click at [102, 94] on img at bounding box center [104, 93] width 10 height 10
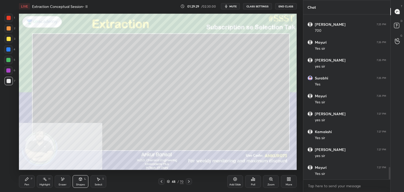
click at [63, 182] on div "Eraser" at bounding box center [63, 181] width 16 height 13
click at [80, 181] on icon at bounding box center [80, 179] width 3 height 3
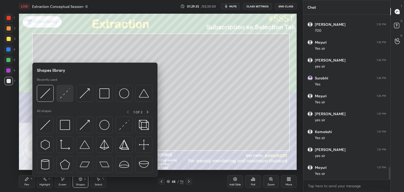
click at [66, 93] on img at bounding box center [65, 93] width 10 height 10
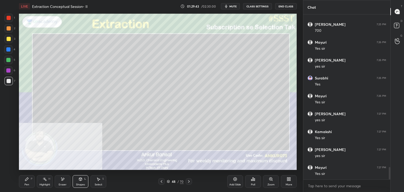
click at [27, 181] on icon at bounding box center [27, 179] width 4 height 4
click at [80, 181] on div "Shapes L" at bounding box center [81, 181] width 16 height 13
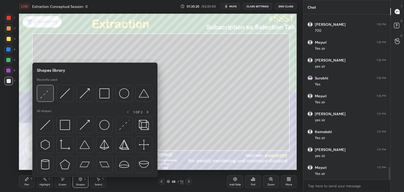
click at [44, 86] on div at bounding box center [45, 93] width 17 height 17
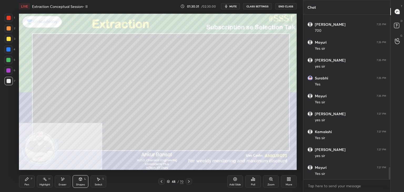
click at [32, 182] on div "Pen P" at bounding box center [27, 181] width 16 height 13
click at [78, 182] on div "Shapes L" at bounding box center [81, 181] width 16 height 13
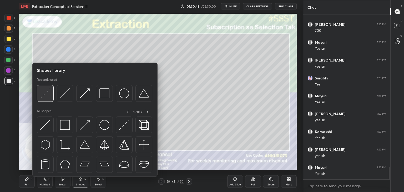
click at [48, 92] on img at bounding box center [45, 93] width 10 height 10
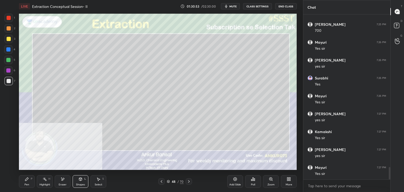
click at [27, 182] on div "Pen P" at bounding box center [27, 181] width 16 height 13
click at [81, 180] on icon at bounding box center [80, 179] width 3 height 3
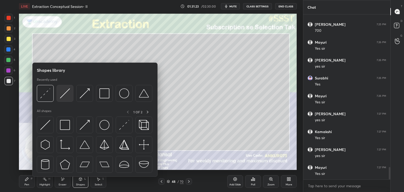
click at [62, 94] on img at bounding box center [65, 93] width 10 height 10
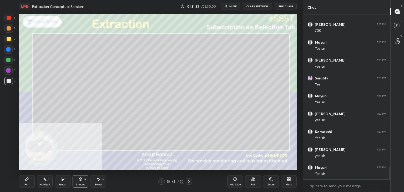
click at [26, 182] on div "Pen P" at bounding box center [27, 181] width 16 height 13
click at [189, 182] on icon at bounding box center [189, 181] width 4 height 4
click at [161, 182] on icon at bounding box center [161, 181] width 4 height 4
click at [190, 183] on icon at bounding box center [189, 181] width 4 height 4
click at [162, 181] on icon at bounding box center [161, 181] width 4 height 4
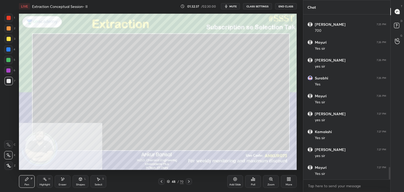
click at [187, 182] on icon at bounding box center [189, 181] width 4 height 4
click at [162, 183] on icon at bounding box center [161, 181] width 4 height 4
click at [187, 182] on icon at bounding box center [189, 181] width 4 height 4
click at [162, 182] on icon at bounding box center [161, 181] width 4 height 4
click at [189, 182] on icon at bounding box center [189, 181] width 4 height 4
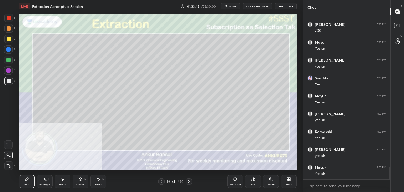
click at [162, 181] on icon at bounding box center [162, 181] width 2 height 3
click at [79, 184] on div "Shapes" at bounding box center [80, 184] width 9 height 3
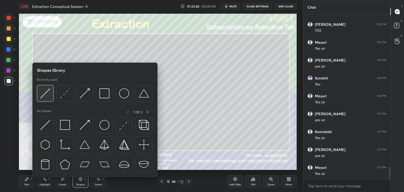
click at [49, 92] on img at bounding box center [45, 93] width 10 height 10
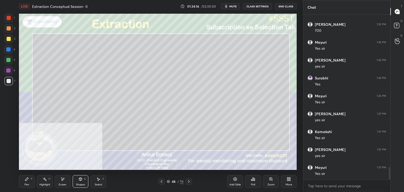
click at [188, 182] on icon at bounding box center [189, 181] width 2 height 3
click at [29, 180] on div "Pen P" at bounding box center [27, 181] width 16 height 13
click at [160, 182] on icon at bounding box center [161, 181] width 4 height 4
click at [81, 182] on div "Shapes L" at bounding box center [81, 181] width 16 height 13
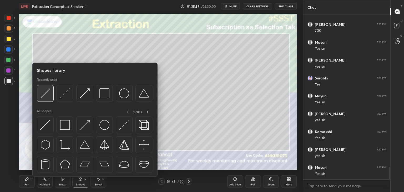
click at [45, 95] on img at bounding box center [45, 93] width 10 height 10
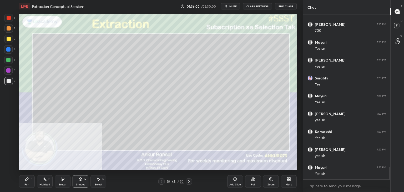
click at [9, 38] on div at bounding box center [9, 39] width 4 height 4
click at [28, 180] on icon at bounding box center [27, 179] width 4 height 4
click at [81, 182] on div "Shapes L" at bounding box center [81, 181] width 16 height 13
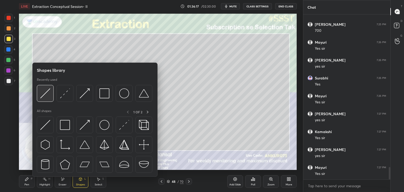
click at [50, 92] on img at bounding box center [45, 93] width 10 height 10
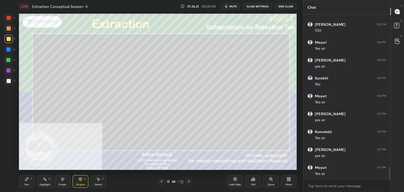
click at [28, 181] on icon at bounding box center [27, 179] width 4 height 4
click at [80, 183] on div "Shapes L" at bounding box center [81, 181] width 16 height 13
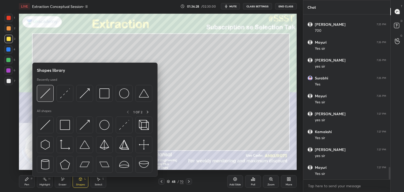
click at [47, 92] on img at bounding box center [45, 93] width 10 height 10
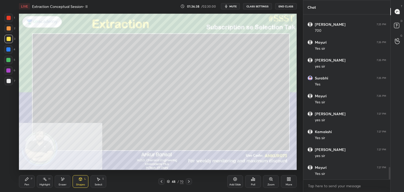
click at [26, 182] on div "Pen P" at bounding box center [27, 181] width 16 height 13
click at [79, 179] on icon at bounding box center [80, 179] width 3 height 3
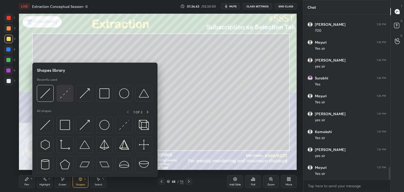
click at [66, 97] on img at bounding box center [65, 93] width 10 height 10
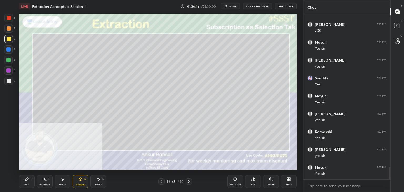
click at [29, 175] on div "Pen P Highlight H Eraser Shapes L Select S 48 / 70 Add Slide Poll Zoom More" at bounding box center [158, 181] width 278 height 21
click at [29, 179] on div "Pen P" at bounding box center [27, 181] width 16 height 13
click at [10, 81] on div at bounding box center [9, 81] width 4 height 4
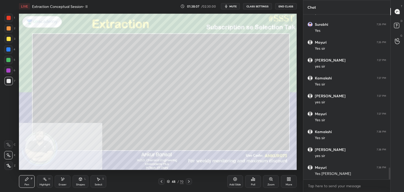
scroll to position [2119, 0]
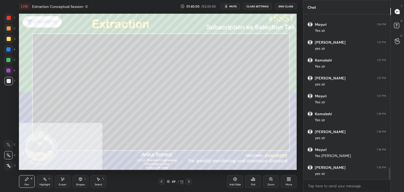
click at [231, 180] on div "Add Slide" at bounding box center [235, 181] width 16 height 13
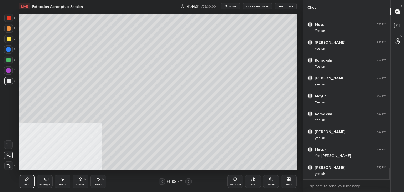
click at [79, 180] on icon at bounding box center [80, 179] width 3 height 3
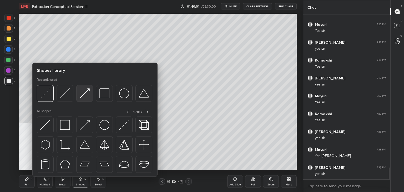
click at [79, 94] on div at bounding box center [84, 93] width 17 height 17
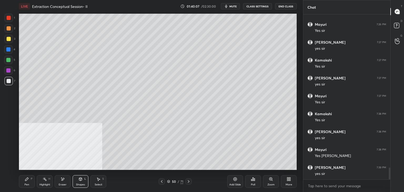
click at [27, 185] on div "Pen" at bounding box center [26, 184] width 5 height 3
click at [80, 182] on div "Shapes L" at bounding box center [81, 181] width 16 height 13
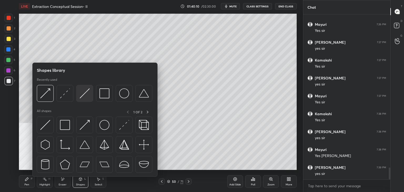
click at [82, 94] on img at bounding box center [85, 93] width 10 height 10
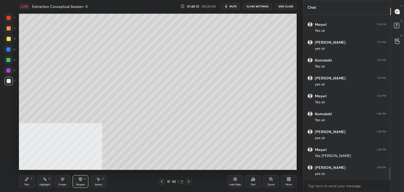
click at [32, 179] on div "P" at bounding box center [32, 179] width 2 height 3
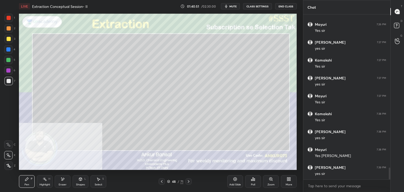
click at [189, 180] on icon at bounding box center [189, 181] width 4 height 4
click at [190, 180] on icon at bounding box center [189, 181] width 4 height 4
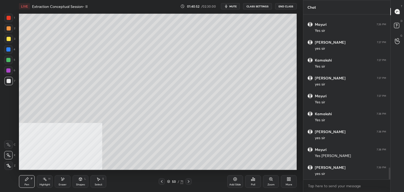
click at [77, 181] on div "Shapes L" at bounding box center [81, 181] width 16 height 13
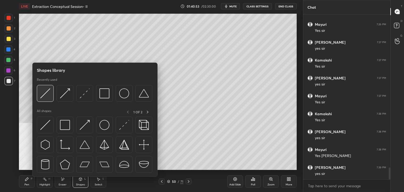
click at [43, 87] on div at bounding box center [45, 93] width 17 height 17
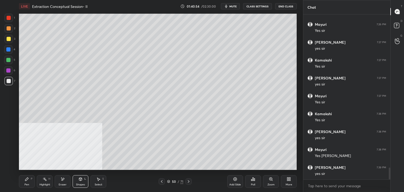
click at [80, 181] on div "Shapes L" at bounding box center [81, 181] width 16 height 13
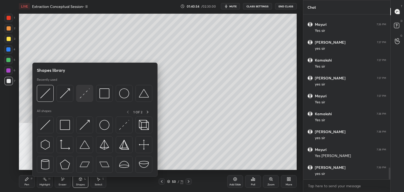
click at [83, 92] on img at bounding box center [85, 93] width 10 height 10
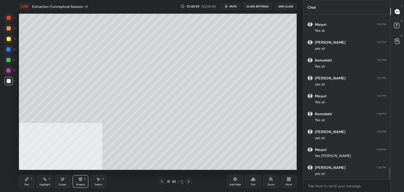
click at [27, 179] on icon at bounding box center [26, 179] width 3 height 3
click at [162, 180] on icon at bounding box center [162, 181] width 4 height 4
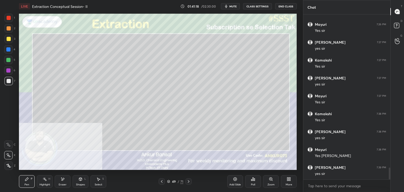
click at [163, 180] on icon at bounding box center [162, 181] width 4 height 4
click at [189, 180] on icon at bounding box center [189, 181] width 4 height 4
click at [189, 181] on icon at bounding box center [189, 181] width 4 height 4
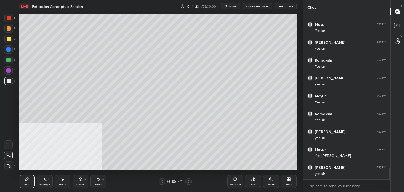
click at [77, 181] on div "Shapes L" at bounding box center [81, 181] width 16 height 13
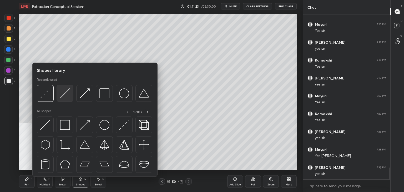
click at [61, 91] on img at bounding box center [65, 93] width 10 height 10
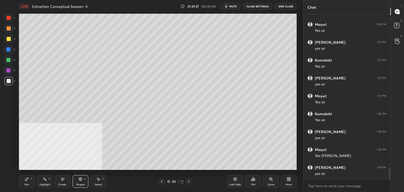
click at [24, 184] on div "Pen" at bounding box center [26, 184] width 5 height 3
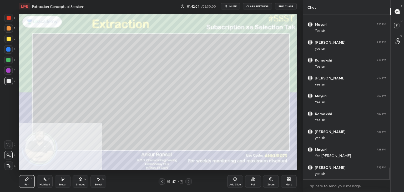
click at [189, 181] on icon at bounding box center [189, 181] width 4 height 4
click at [189, 181] on icon at bounding box center [189, 181] width 2 height 3
click at [190, 180] on icon at bounding box center [189, 181] width 4 height 4
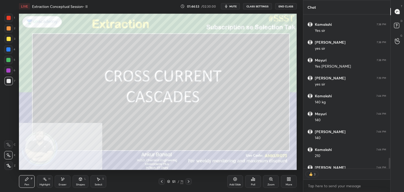
type textarea "x"
click at [250, 182] on div "Poll" at bounding box center [253, 181] width 16 height 13
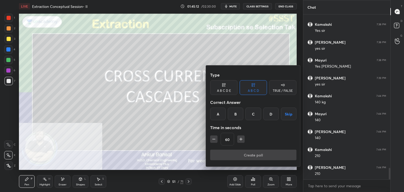
click at [228, 139] on input "60" at bounding box center [227, 139] width 13 height 13
type input "600"
click at [291, 117] on button "Skip" at bounding box center [289, 114] width 16 height 13
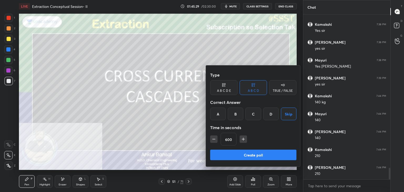
click at [255, 154] on button "Create poll" at bounding box center [253, 155] width 86 height 11
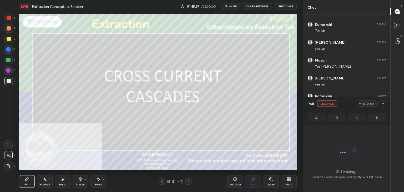
scroll to position [93, 85]
click at [382, 103] on icon at bounding box center [383, 104] width 4 height 4
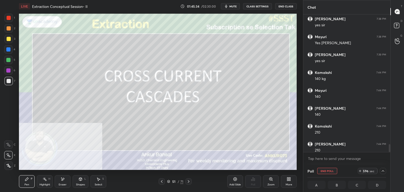
scroll to position [2236, 0]
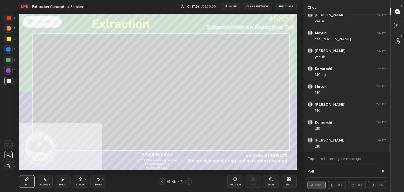
click at [383, 170] on icon at bounding box center [383, 171] width 4 height 4
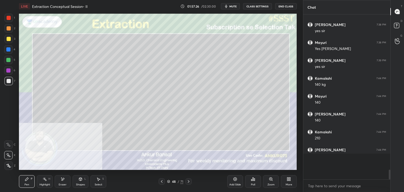
scroll to position [2, 2]
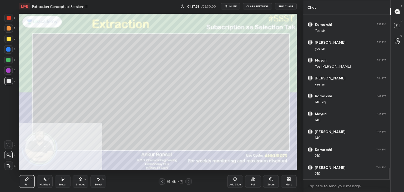
click at [190, 182] on icon at bounding box center [189, 181] width 4 height 4
click at [188, 180] on icon at bounding box center [189, 181] width 4 height 4
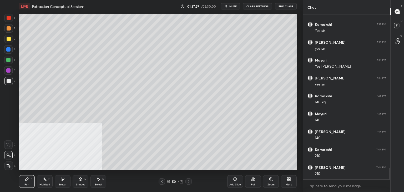
click at [188, 182] on icon at bounding box center [189, 181] width 4 height 4
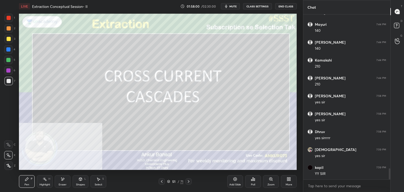
scroll to position [2316, 0]
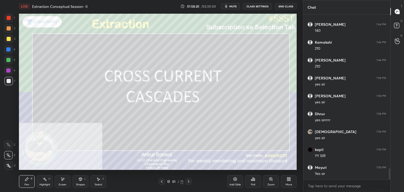
click at [188, 182] on icon at bounding box center [189, 181] width 4 height 4
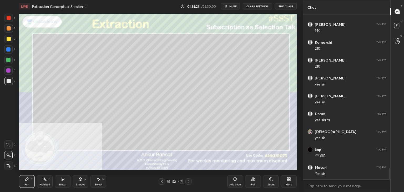
click at [81, 181] on icon at bounding box center [80, 179] width 4 height 4
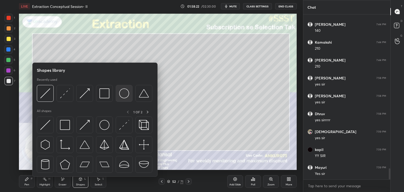
click at [126, 92] on img at bounding box center [124, 93] width 10 height 10
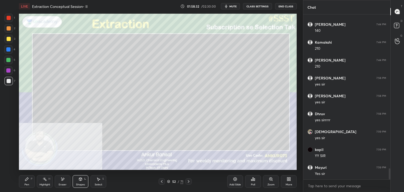
click at [78, 183] on div "Shapes" at bounding box center [80, 184] width 9 height 3
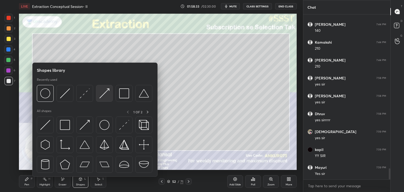
click at [102, 91] on img at bounding box center [104, 93] width 10 height 10
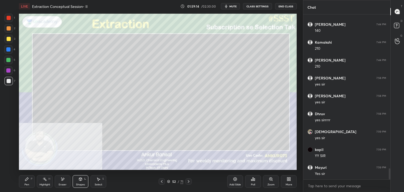
click at [31, 179] on div "P" at bounding box center [32, 179] width 2 height 3
click at [62, 178] on icon at bounding box center [61, 178] width 1 height 1
click at [27, 178] on icon at bounding box center [26, 179] width 3 height 3
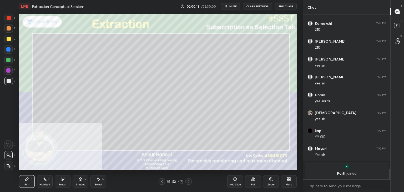
click at [230, 5] on span "mute" at bounding box center [232, 6] width 7 height 4
click at [230, 6] on span "unmute" at bounding box center [232, 6] width 11 height 4
click at [64, 181] on icon at bounding box center [63, 179] width 4 height 4
click at [33, 178] on div "Pen P" at bounding box center [27, 181] width 16 height 13
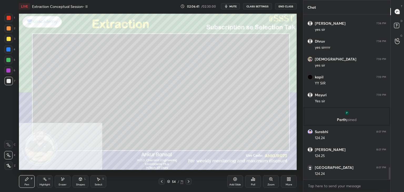
scroll to position [2098, 0]
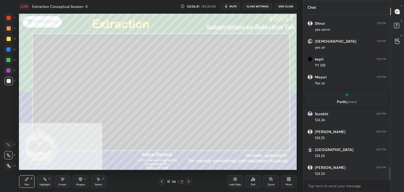
click at [163, 181] on icon at bounding box center [162, 181] width 4 height 4
click at [162, 180] on icon at bounding box center [162, 181] width 4 height 4
click at [189, 182] on icon at bounding box center [189, 181] width 4 height 4
click at [189, 181] on icon at bounding box center [189, 181] width 2 height 3
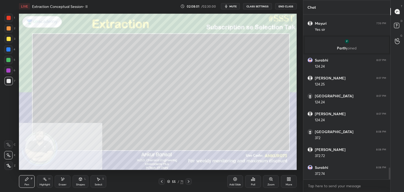
scroll to position [2170, 0]
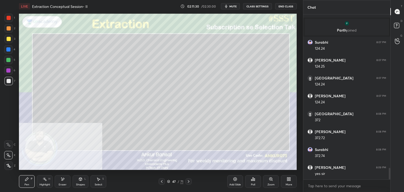
click at [188, 182] on icon at bounding box center [189, 181] width 4 height 4
click at [189, 181] on icon at bounding box center [189, 181] width 2 height 3
click at [188, 181] on icon at bounding box center [189, 181] width 4 height 4
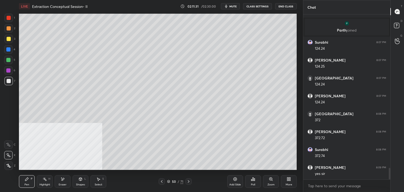
click at [189, 181] on icon at bounding box center [189, 181] width 2 height 3
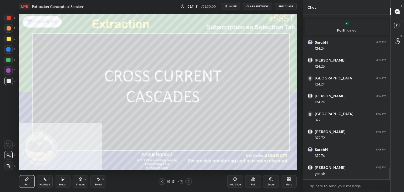
click at [189, 181] on icon at bounding box center [189, 181] width 4 height 4
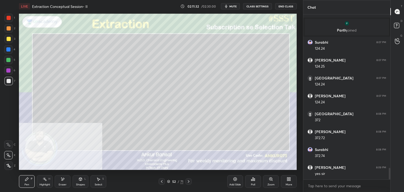
click at [189, 180] on icon at bounding box center [189, 181] width 4 height 4
click at [189, 179] on icon at bounding box center [189, 181] width 4 height 4
click at [66, 181] on div "Eraser" at bounding box center [63, 181] width 16 height 13
click at [31, 180] on div "P" at bounding box center [32, 179] width 2 height 3
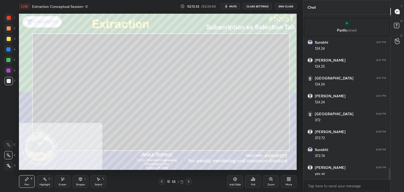
click at [61, 180] on icon at bounding box center [63, 179] width 4 height 4
click at [23, 183] on div "Pen P" at bounding box center [27, 181] width 16 height 13
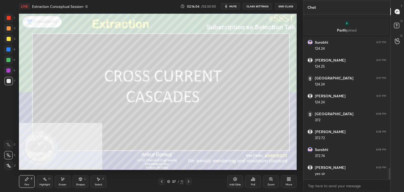
click at [189, 182] on icon at bounding box center [189, 181] width 4 height 4
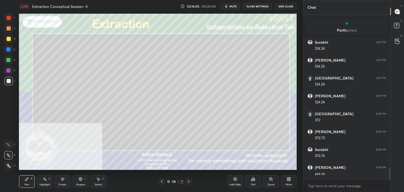
click at [79, 181] on div "Shapes L" at bounding box center [81, 181] width 16 height 13
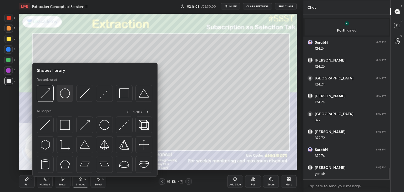
click at [64, 92] on img at bounding box center [65, 93] width 10 height 10
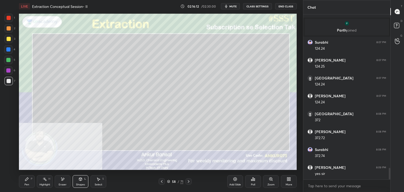
click at [81, 178] on icon at bounding box center [80, 179] width 4 height 4
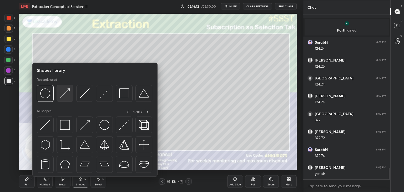
click at [63, 93] on img at bounding box center [65, 93] width 10 height 10
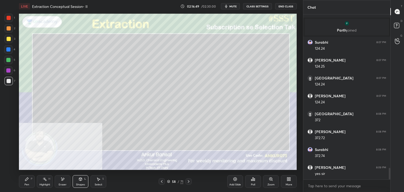
click at [29, 177] on div "Pen P" at bounding box center [27, 181] width 16 height 13
click at [79, 179] on icon at bounding box center [80, 178] width 3 height 1
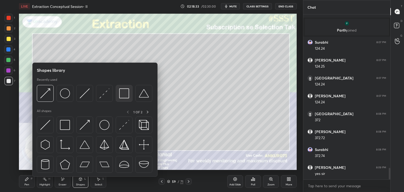
click at [117, 92] on div at bounding box center [124, 93] width 17 height 17
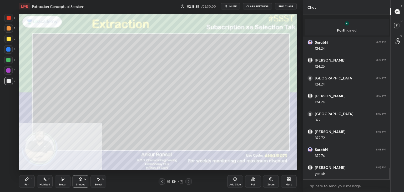
scroll to position [2192, 0]
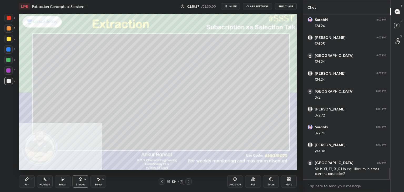
click at [20, 185] on div "Pen P" at bounding box center [27, 181] width 16 height 13
click at [65, 182] on div "Eraser" at bounding box center [63, 181] width 16 height 13
click at [26, 181] on icon at bounding box center [26, 179] width 3 height 3
click at [94, 180] on div "Select S" at bounding box center [98, 181] width 16 height 13
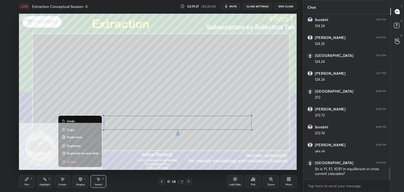
click at [70, 129] on p "Copy" at bounding box center [71, 130] width 8 height 4
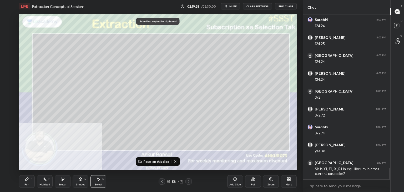
click at [163, 180] on icon at bounding box center [162, 181] width 4 height 4
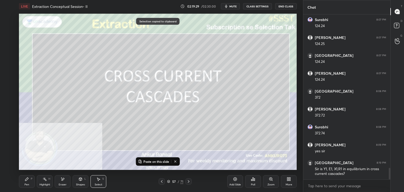
click at [162, 181] on icon at bounding box center [162, 181] width 4 height 4
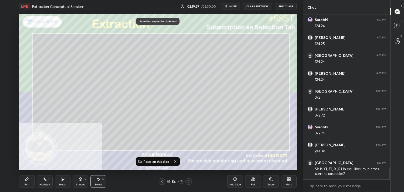
click at [163, 181] on icon at bounding box center [162, 181] width 4 height 4
click at [162, 181] on icon at bounding box center [162, 181] width 4 height 4
click at [164, 181] on icon at bounding box center [162, 181] width 4 height 4
click at [163, 181] on icon at bounding box center [162, 181] width 4 height 4
click at [153, 161] on p "Paste on this slide" at bounding box center [156, 161] width 26 height 4
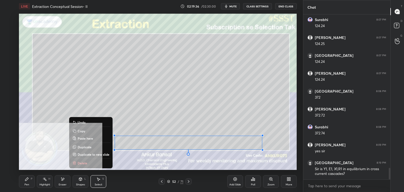
click at [27, 182] on div "Pen P" at bounding box center [27, 181] width 16 height 13
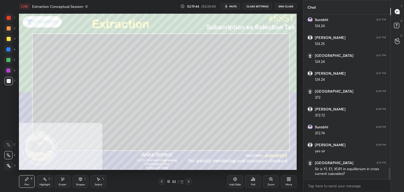
click at [82, 181] on div "Shapes L" at bounding box center [81, 181] width 16 height 13
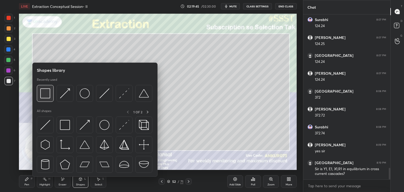
click at [46, 95] on img at bounding box center [45, 93] width 10 height 10
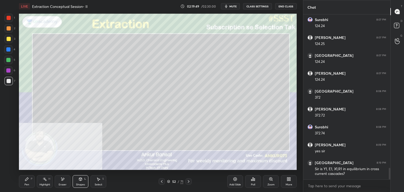
click at [24, 182] on div "Pen P" at bounding box center [27, 181] width 16 height 13
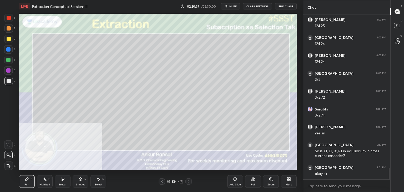
click at [82, 182] on div "Shapes L" at bounding box center [81, 181] width 16 height 13
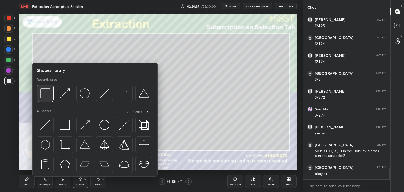
click at [51, 93] on div at bounding box center [45, 93] width 17 height 17
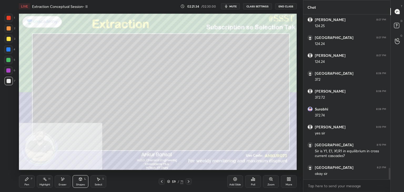
click at [190, 183] on icon at bounding box center [189, 181] width 4 height 4
click at [189, 181] on icon at bounding box center [189, 181] width 4 height 4
click at [188, 181] on icon at bounding box center [189, 181] width 4 height 4
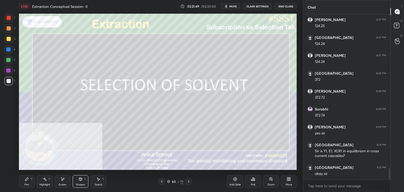
click at [26, 183] on div "Pen P" at bounding box center [27, 181] width 16 height 13
click at [189, 181] on icon at bounding box center [189, 181] width 4 height 4
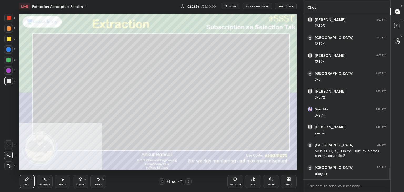
scroll to position [2229, 0]
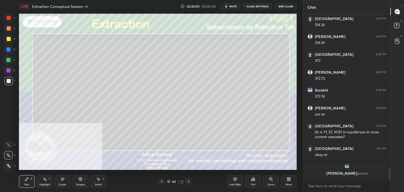
click at [62, 182] on div "Eraser" at bounding box center [63, 181] width 16 height 13
click at [27, 180] on icon at bounding box center [26, 179] width 3 height 3
click at [79, 180] on icon at bounding box center [80, 179] width 3 height 3
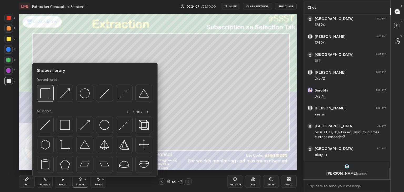
click at [48, 91] on img at bounding box center [45, 93] width 10 height 10
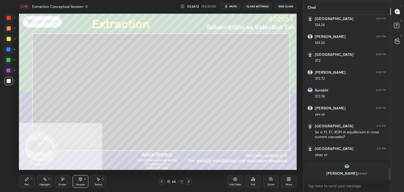
click at [33, 177] on div "Pen P" at bounding box center [27, 181] width 16 height 13
click at [189, 182] on icon at bounding box center [189, 181] width 2 height 3
click at [188, 182] on icon at bounding box center [189, 181] width 4 height 4
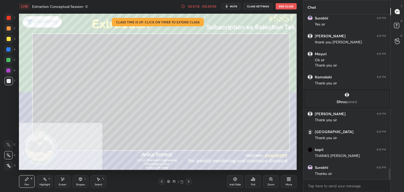
scroll to position [2353, 0]
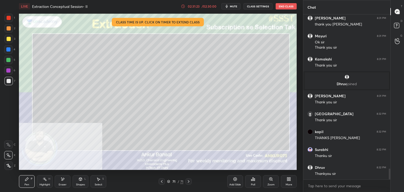
click at [288, 7] on button "End Class" at bounding box center [286, 6] width 21 height 6
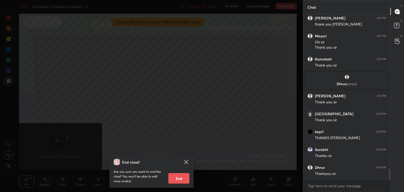
click at [179, 177] on button "End" at bounding box center [178, 178] width 21 height 11
type textarea "x"
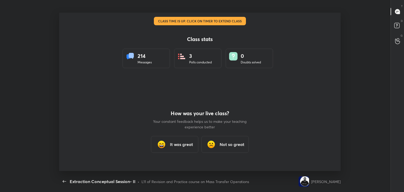
scroll to position [26148, 25907]
click at [178, 142] on h3 "It was great" at bounding box center [181, 144] width 23 height 6
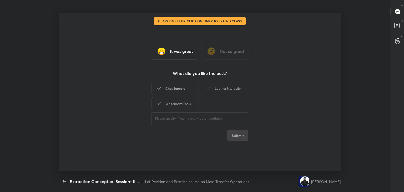
click at [184, 90] on div "Chat Support" at bounding box center [175, 88] width 47 height 13
click at [214, 88] on div "Learner Interaction" at bounding box center [224, 88] width 47 height 13
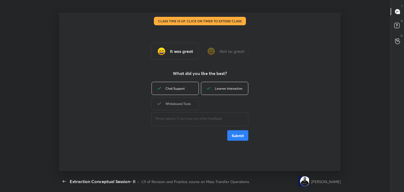
click at [183, 100] on div "Whiteboard Tools" at bounding box center [175, 103] width 47 height 13
click at [235, 137] on button "Submit" at bounding box center [237, 135] width 21 height 11
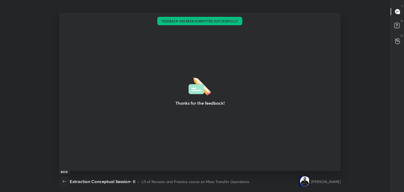
click at [62, 182] on icon "button" at bounding box center [64, 181] width 6 height 6
